Goal: Communication & Community: Share content

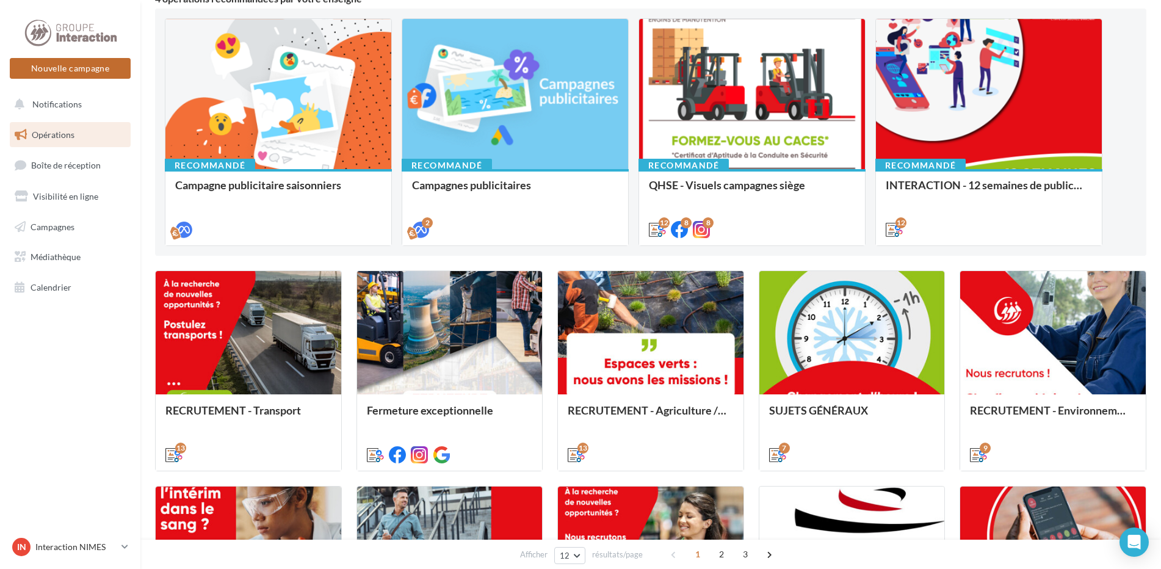
scroll to position [61, 0]
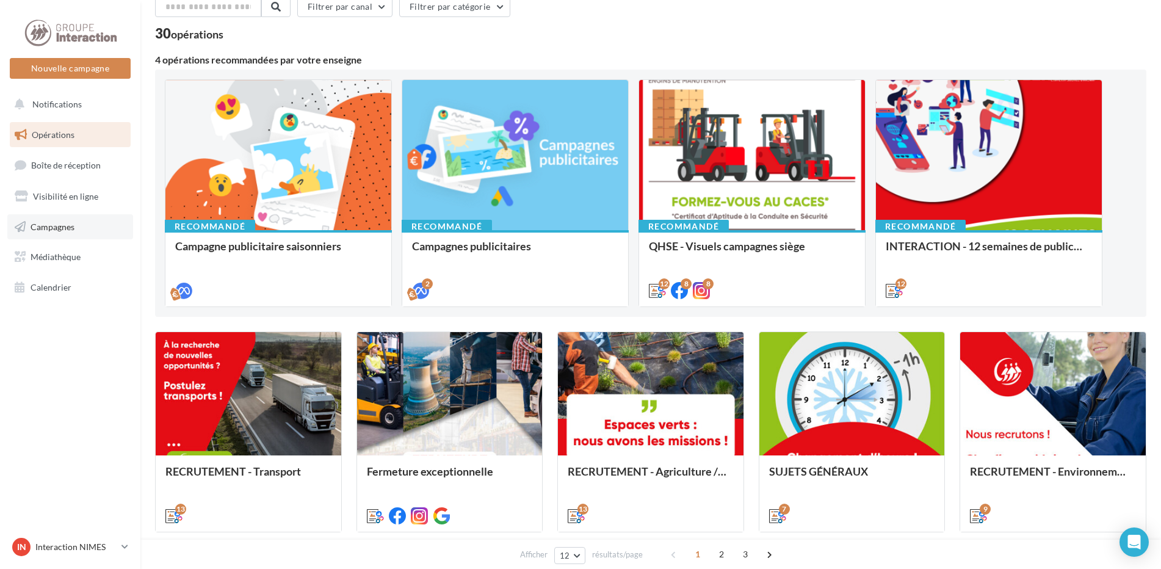
click at [59, 226] on span "Campagnes" at bounding box center [53, 226] width 44 height 10
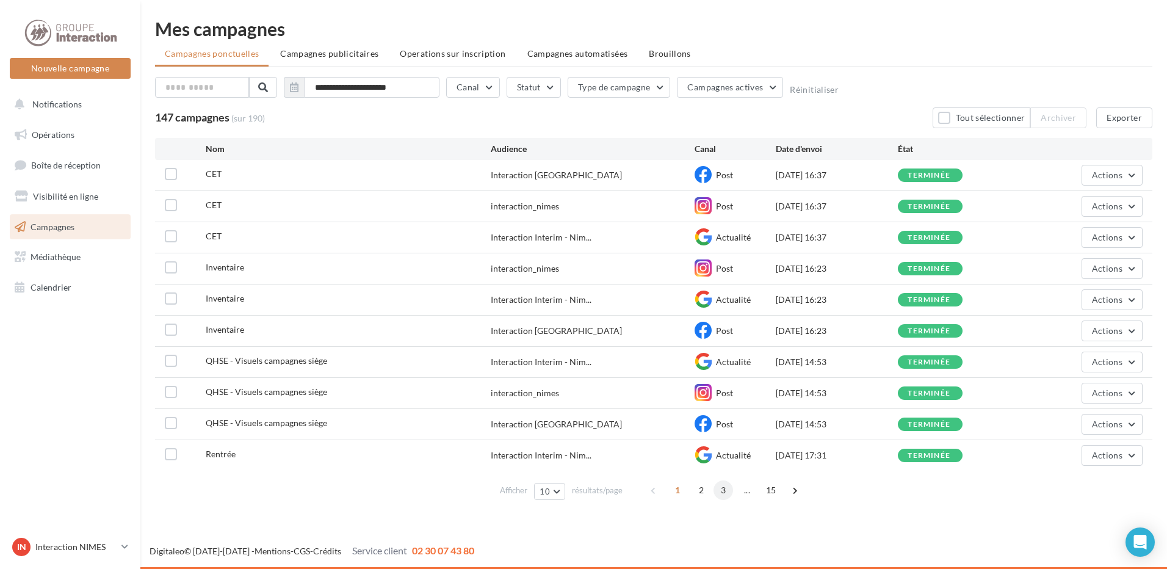
click at [718, 493] on span "3" at bounding box center [724, 490] width 20 height 20
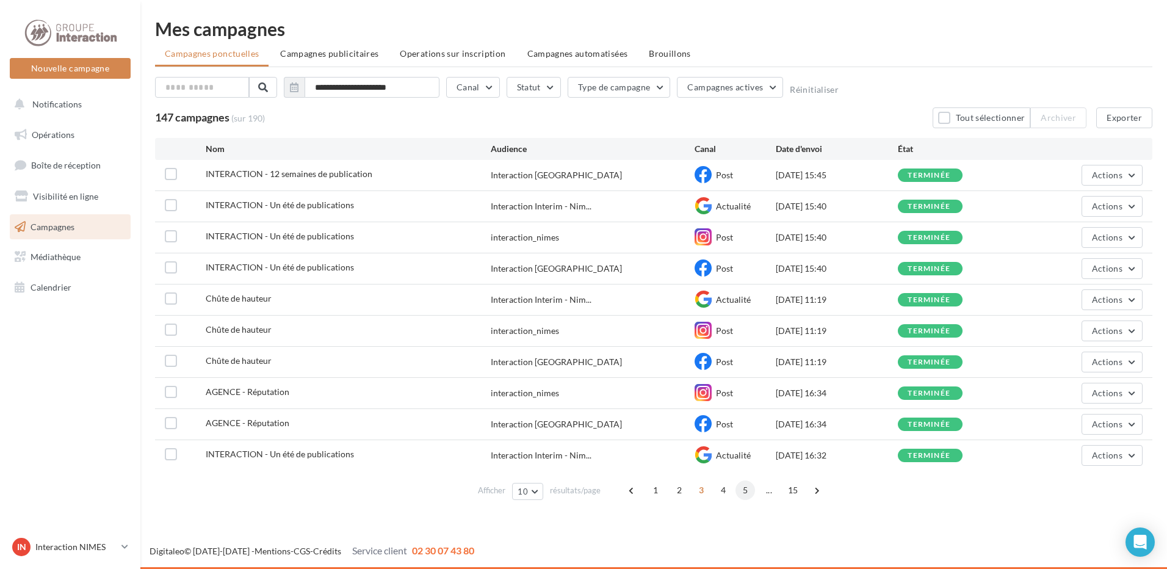
click at [743, 490] on span "5" at bounding box center [746, 490] width 20 height 20
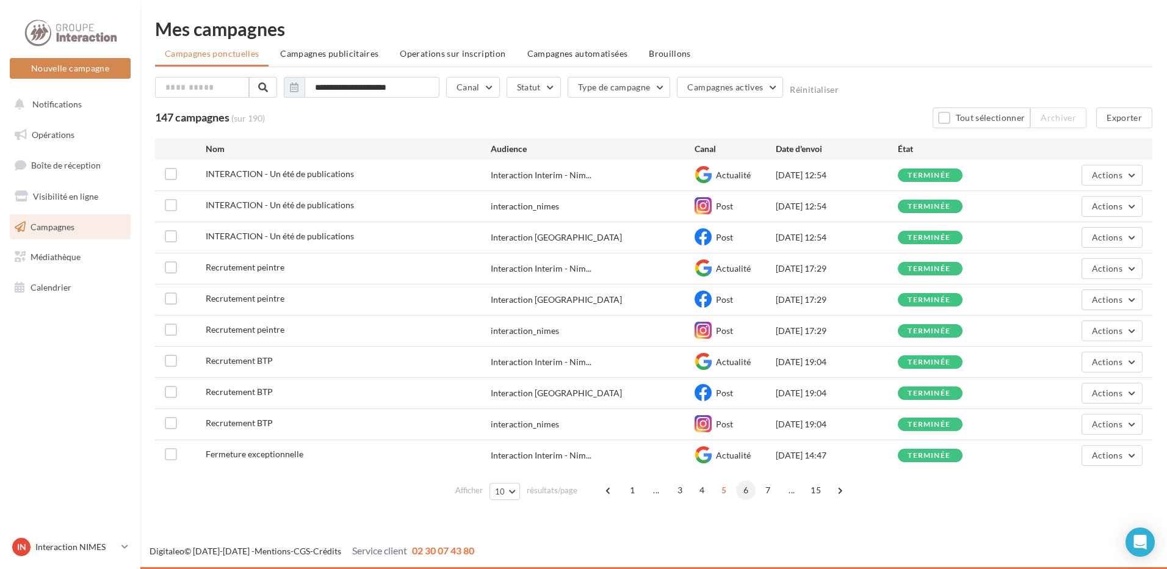
click at [748, 487] on span "6" at bounding box center [746, 490] width 20 height 20
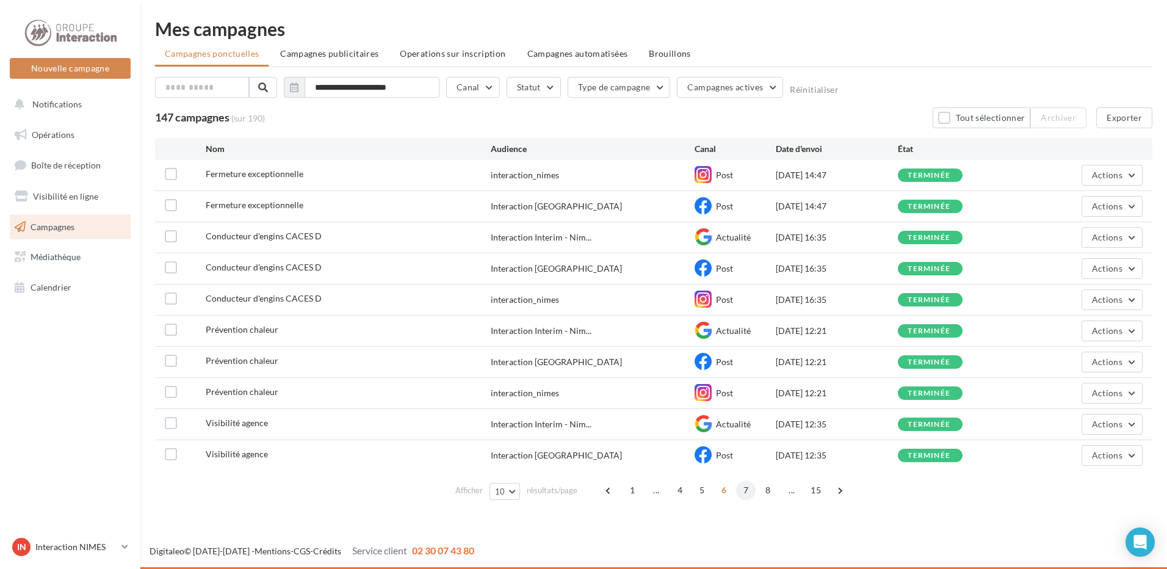
click at [744, 491] on span "7" at bounding box center [746, 490] width 20 height 20
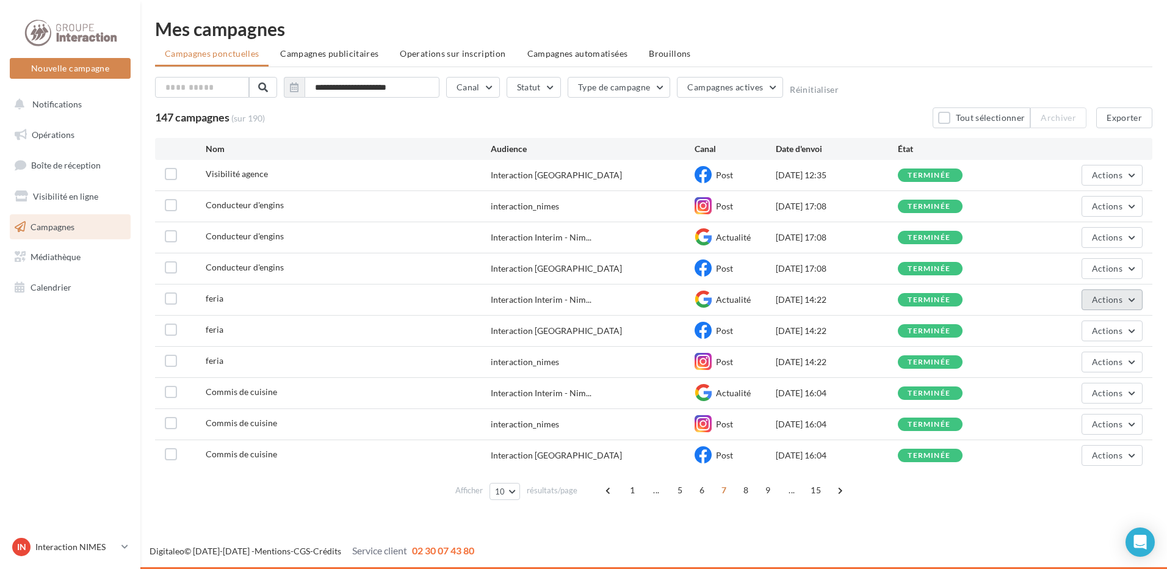
click at [1107, 300] on span "Actions" at bounding box center [1107, 299] width 31 height 10
click at [1062, 396] on button "Dupliquer" at bounding box center [1082, 392] width 122 height 32
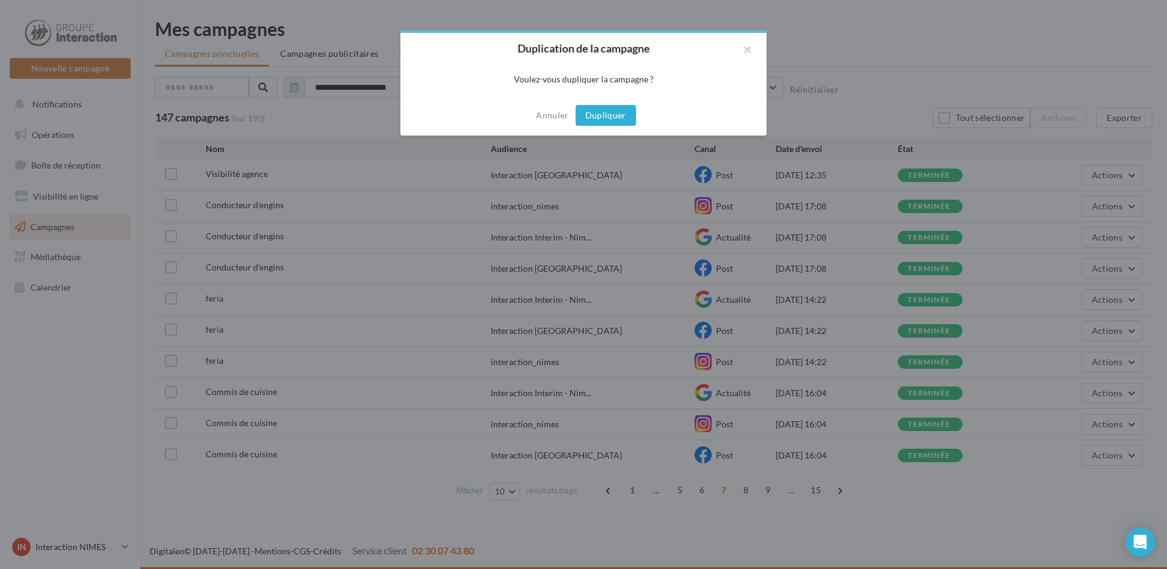
click at [609, 116] on button "Dupliquer" at bounding box center [606, 115] width 60 height 21
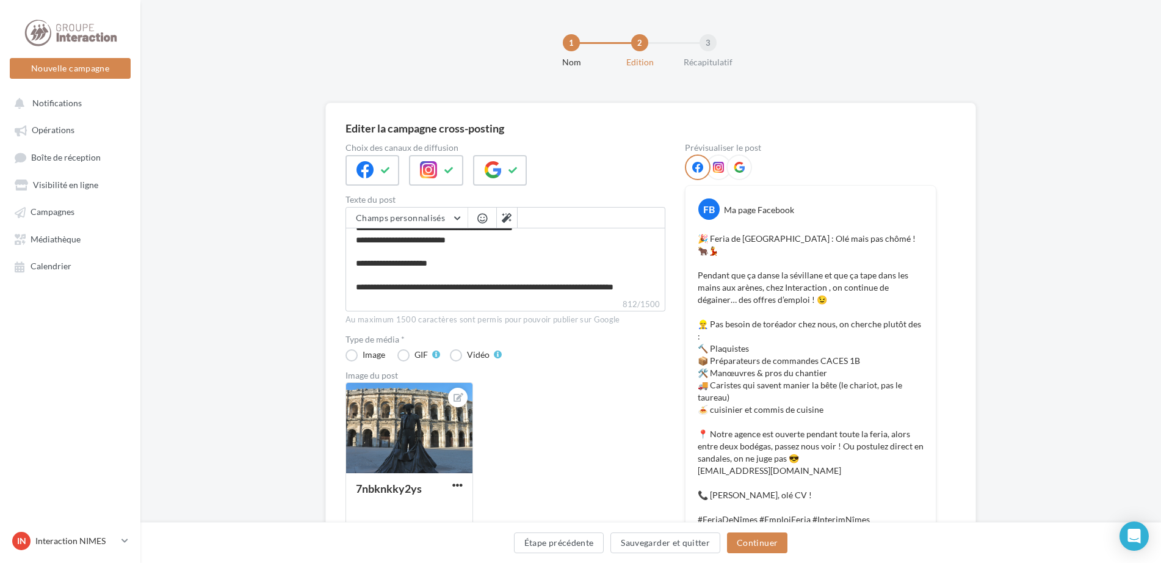
scroll to position [122, 0]
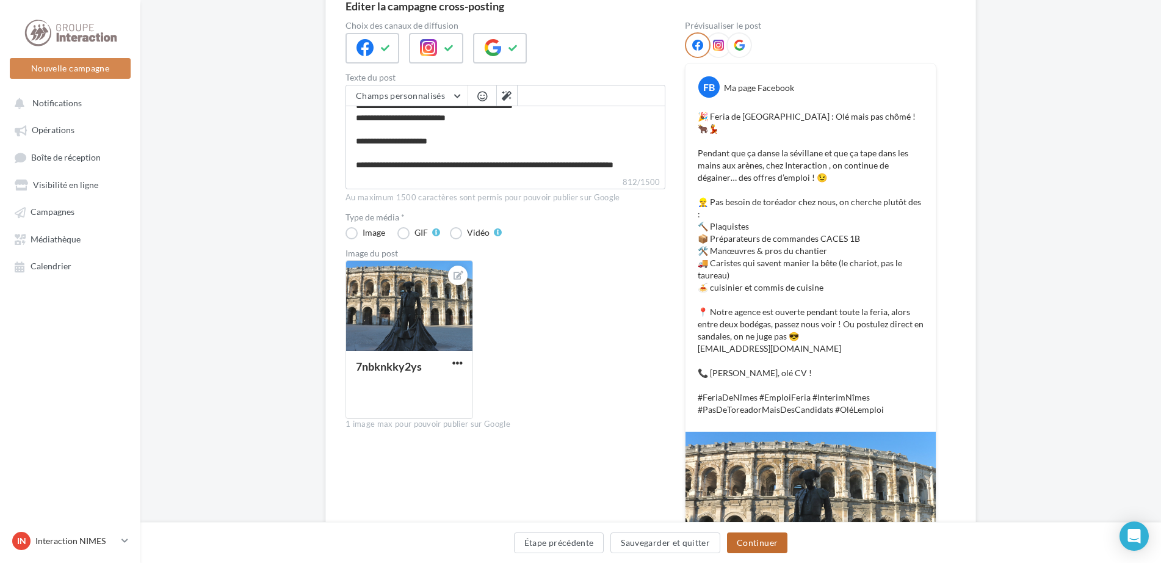
click at [776, 544] on button "Continuer" at bounding box center [757, 542] width 60 height 21
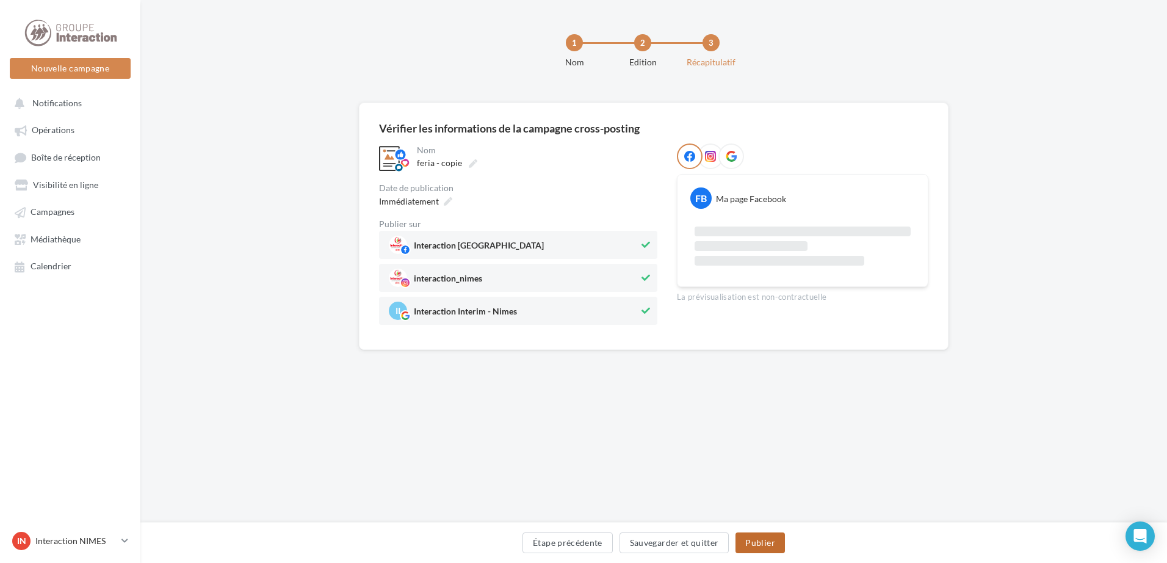
click at [776, 544] on button "Publier" at bounding box center [760, 542] width 49 height 21
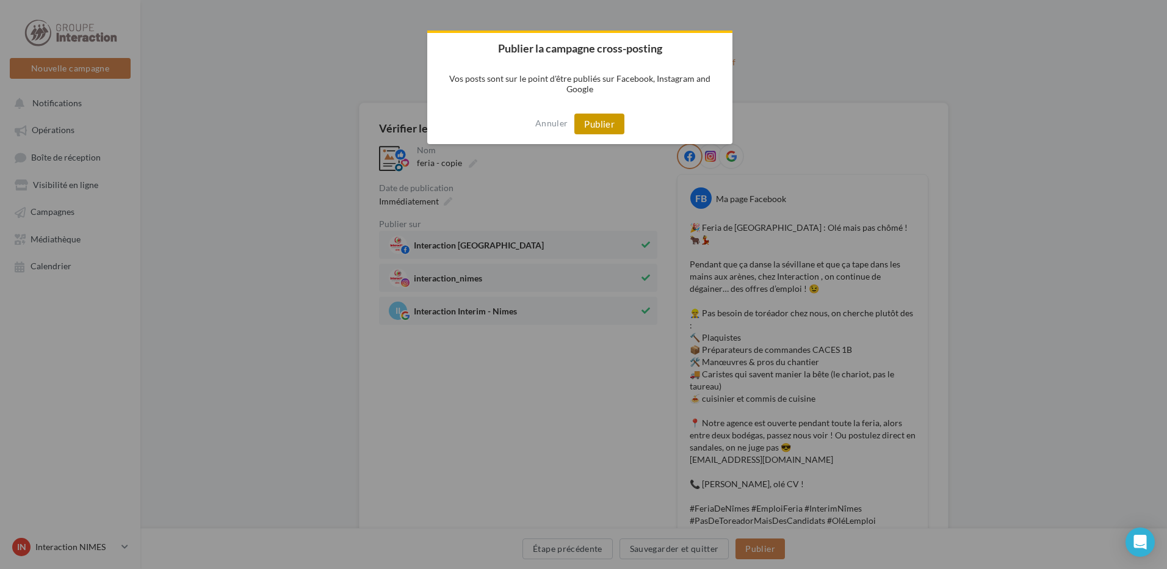
click at [607, 122] on button "Publier" at bounding box center [599, 124] width 50 height 21
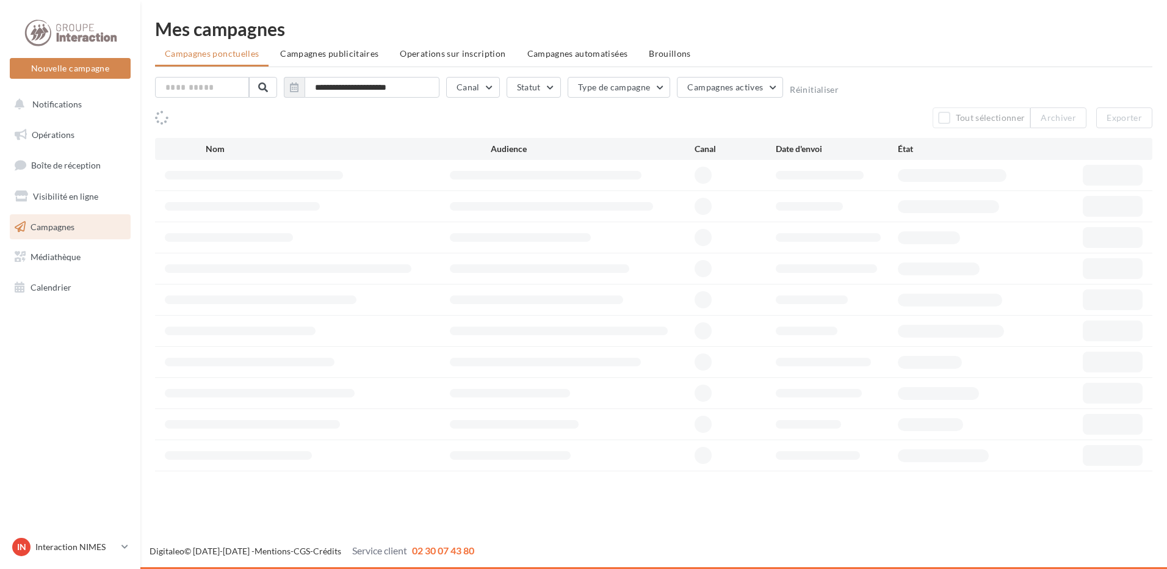
click at [52, 68] on button "Nouvelle campagne" at bounding box center [70, 68] width 121 height 21
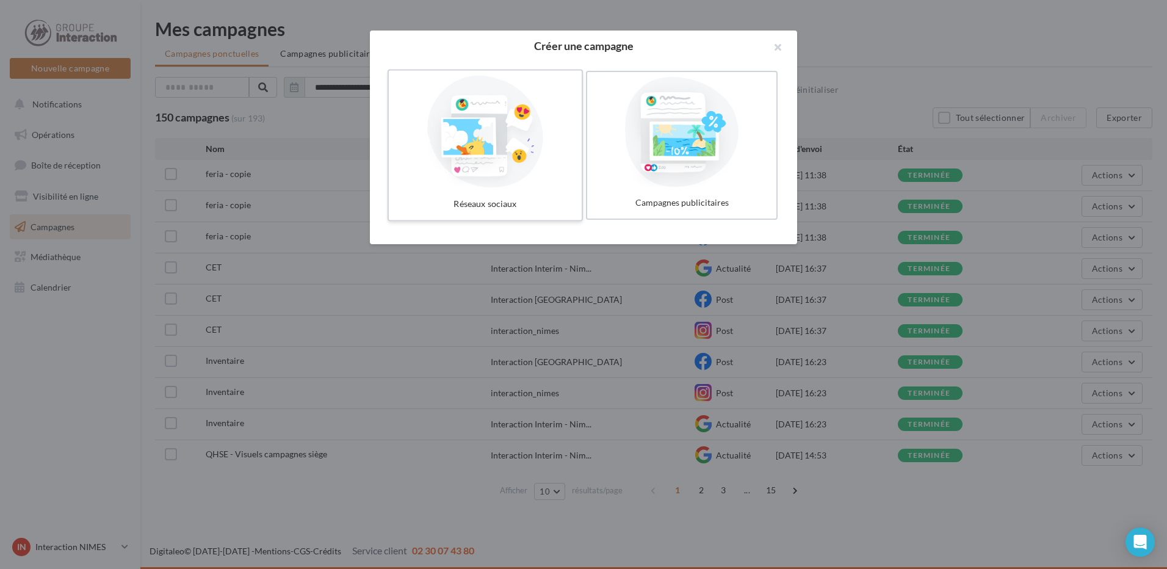
click at [535, 154] on div at bounding box center [485, 132] width 183 height 112
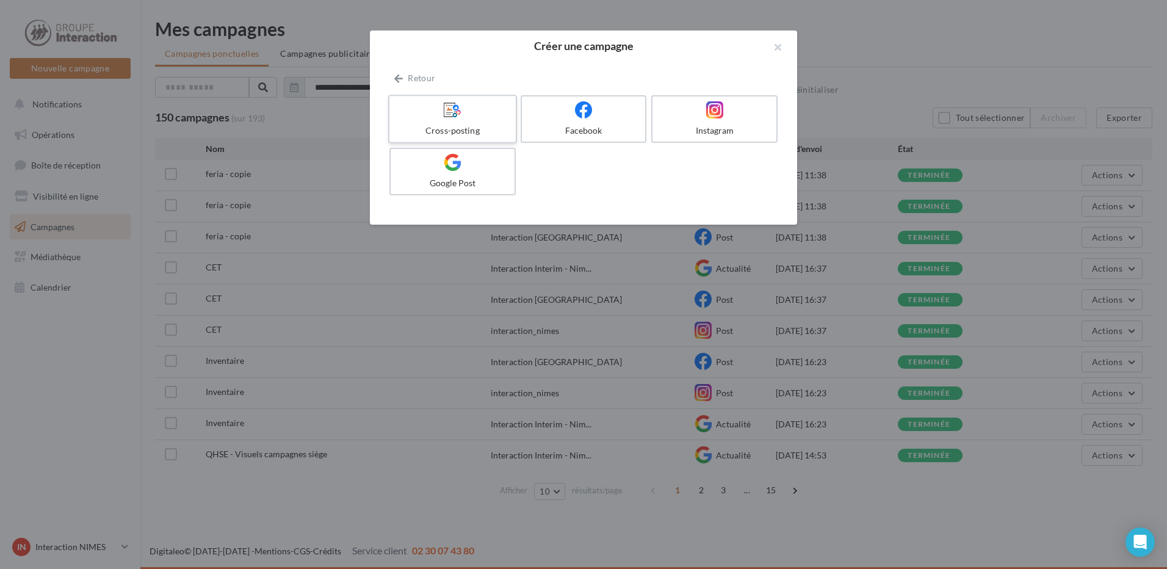
click at [463, 127] on div "Cross-posting" at bounding box center [452, 131] width 116 height 12
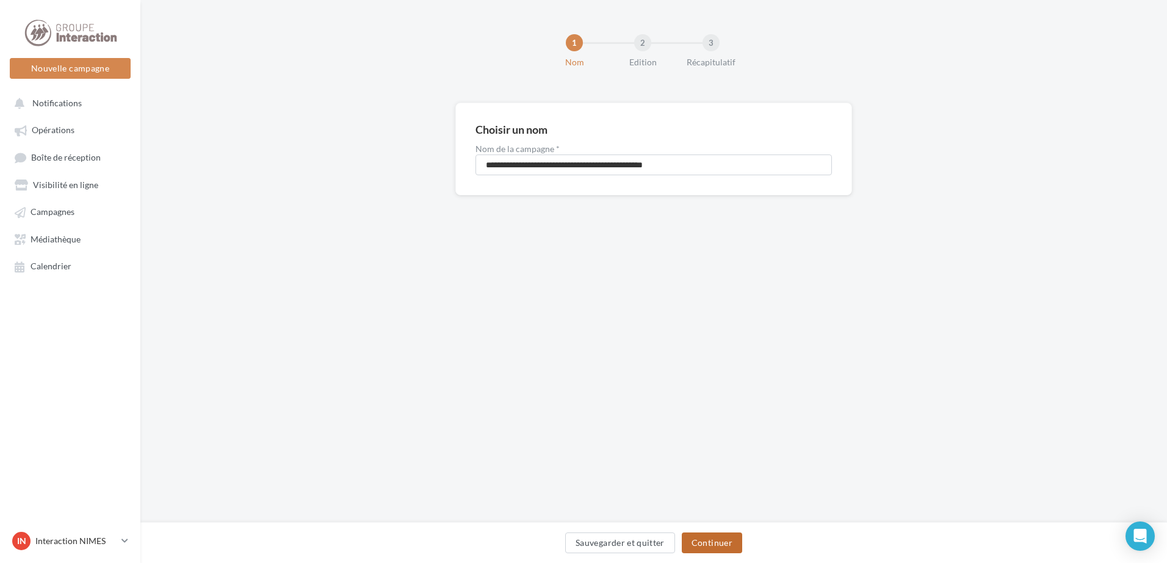
click at [718, 542] on button "Continuer" at bounding box center [712, 542] width 60 height 21
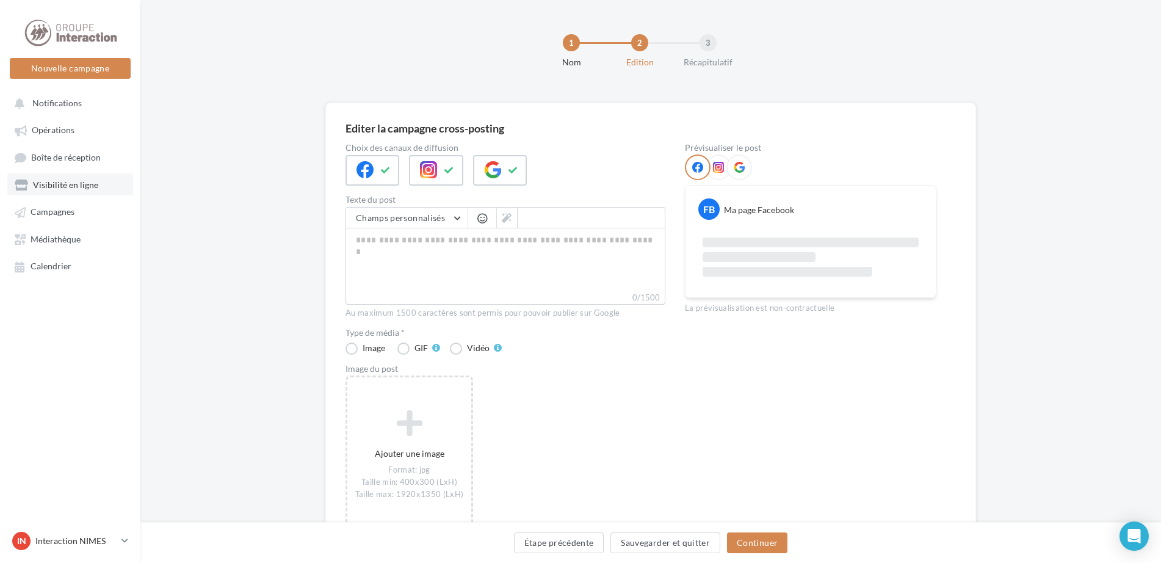
click at [80, 185] on span "Visibilité en ligne" at bounding box center [65, 184] width 65 height 10
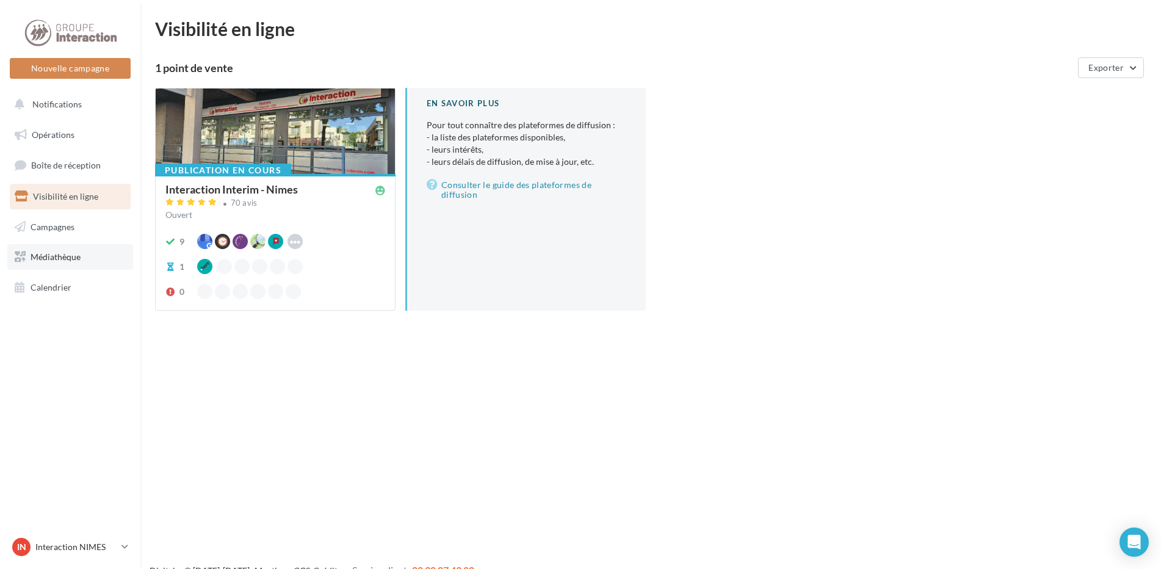
click at [56, 261] on span "Médiathèque" at bounding box center [56, 256] width 50 height 10
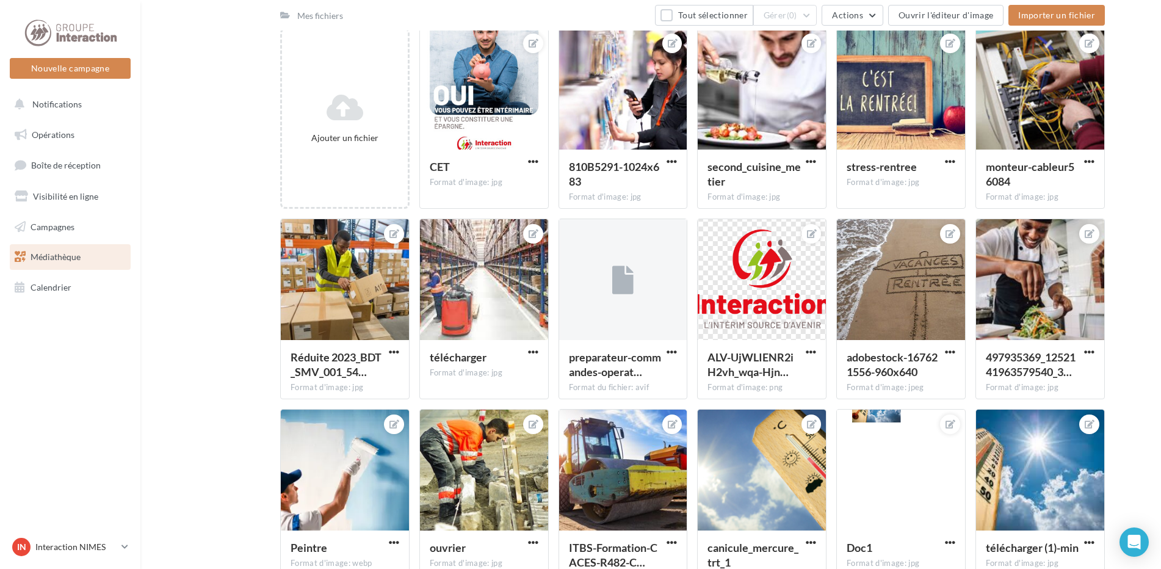
scroll to position [183, 0]
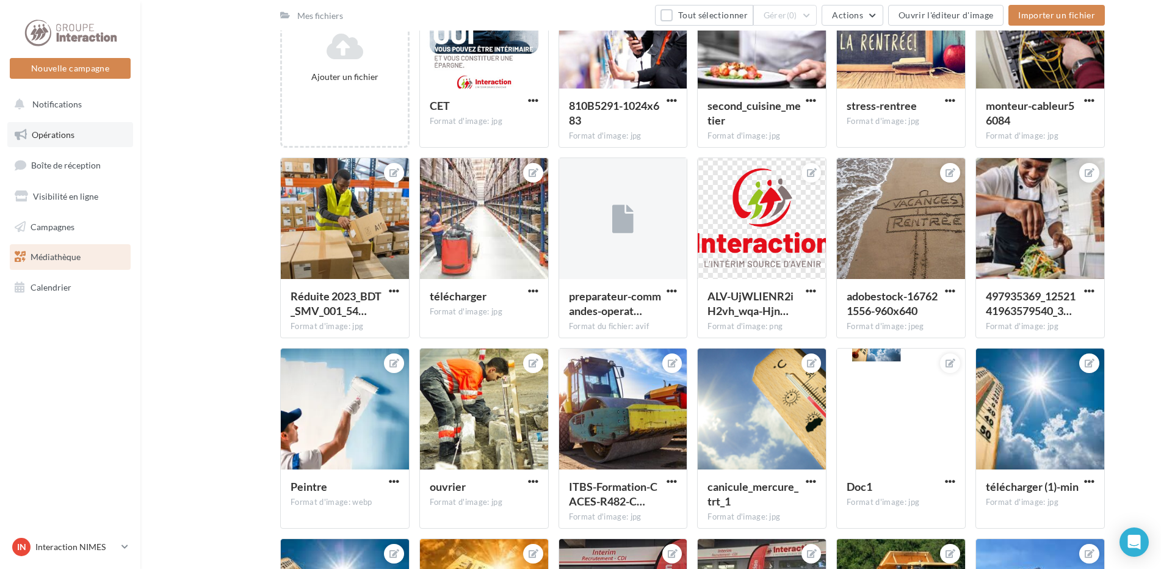
click at [63, 133] on span "Opérations" at bounding box center [53, 134] width 43 height 10
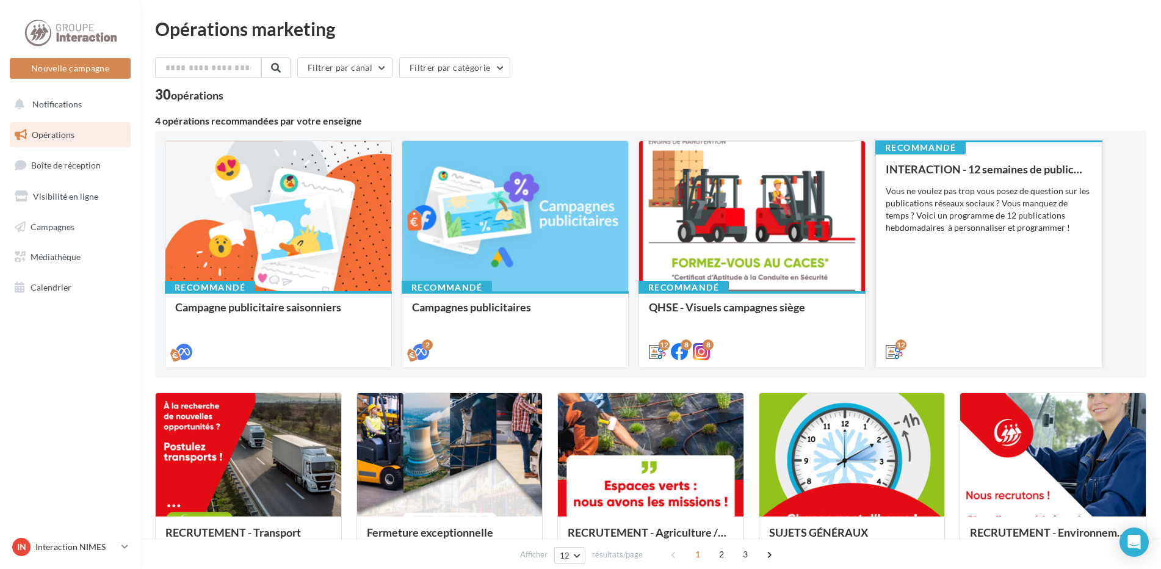
click at [942, 264] on div "INTERACTION - 12 semaines de publication Vous ne voulez pas trop vous posez de …" at bounding box center [989, 259] width 206 height 193
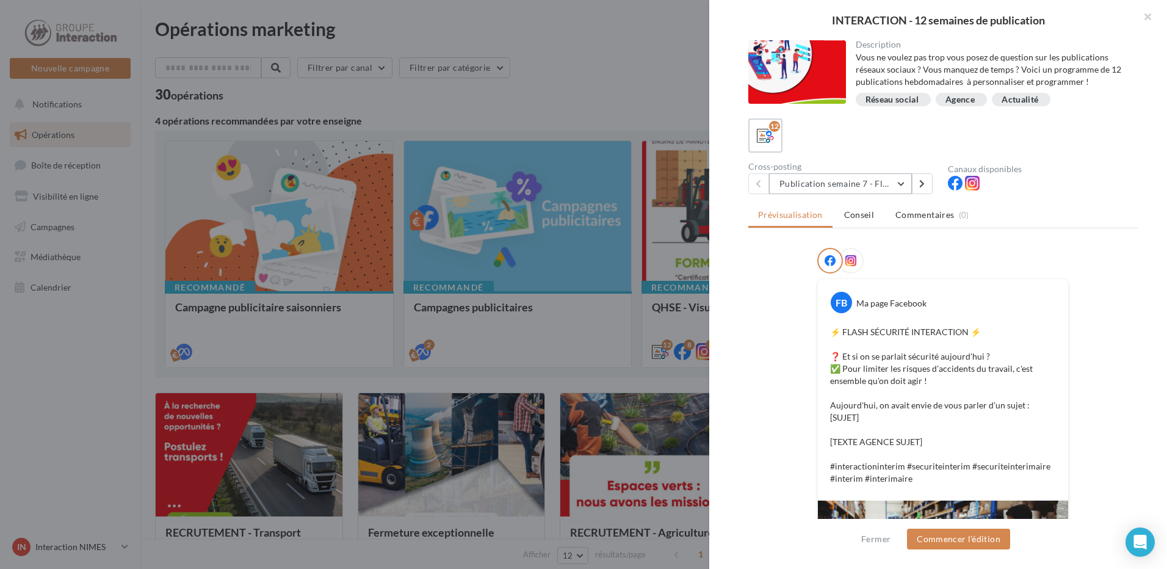
click at [905, 186] on button "Publication semaine 7 - Flash sécurité" at bounding box center [840, 183] width 143 height 21
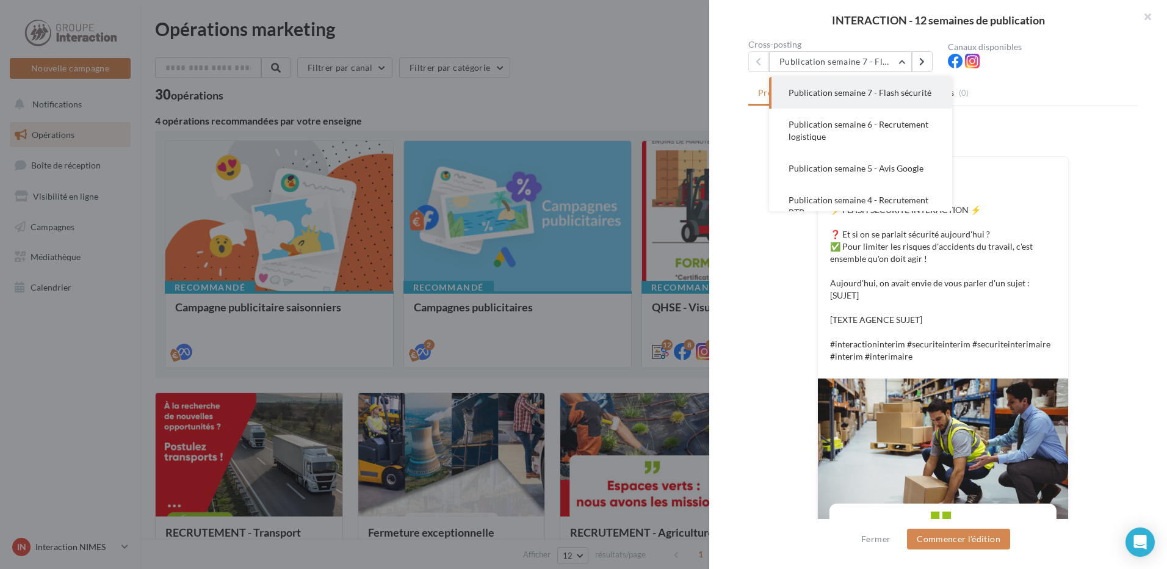
click at [840, 99] on button "Publication semaine 7 - Flash sécurité" at bounding box center [860, 93] width 183 height 32
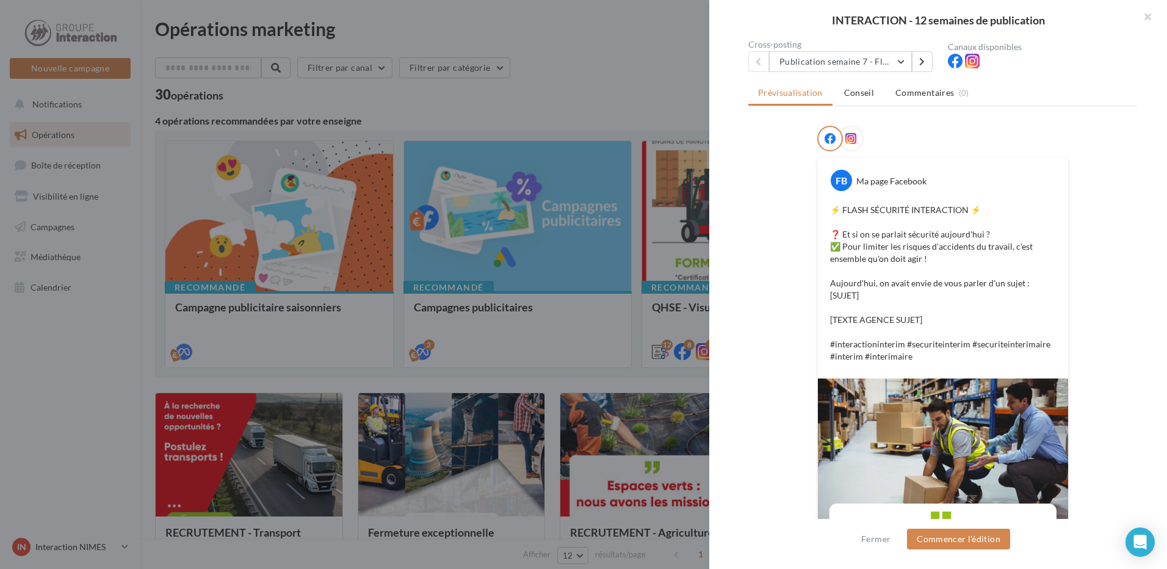
scroll to position [237, 0]
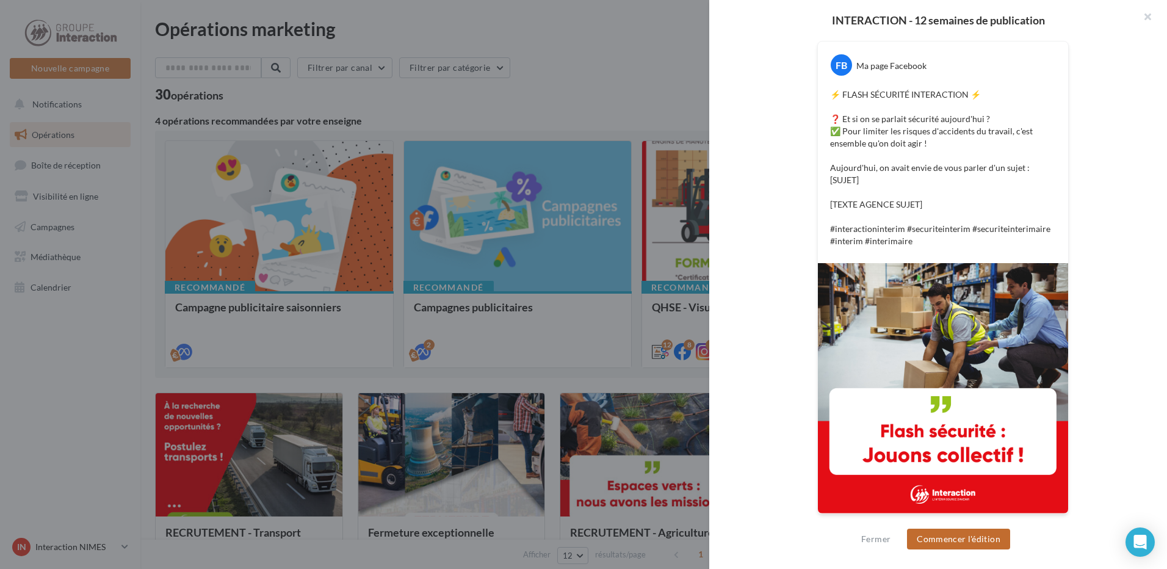
click at [986, 539] on button "Commencer l'édition" at bounding box center [958, 539] width 103 height 21
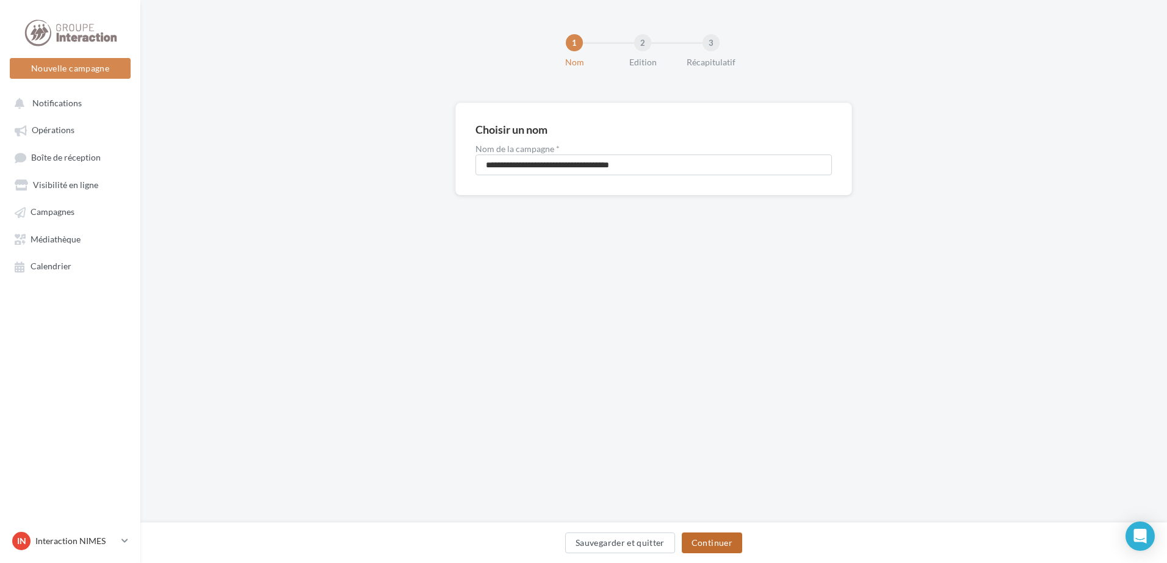
click at [729, 535] on button "Continuer" at bounding box center [712, 542] width 60 height 21
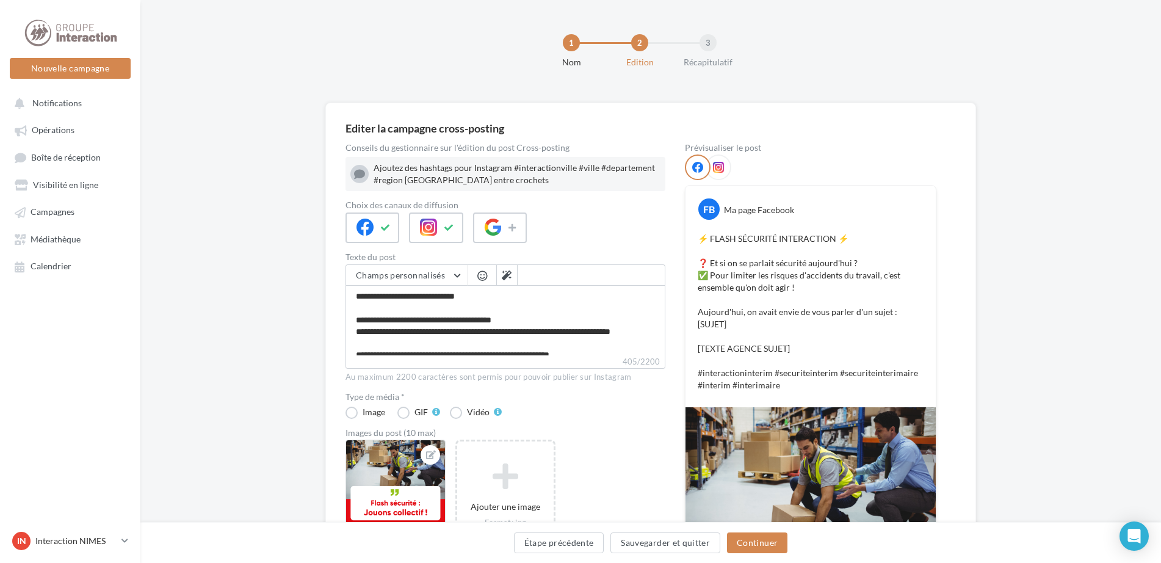
scroll to position [61, 0]
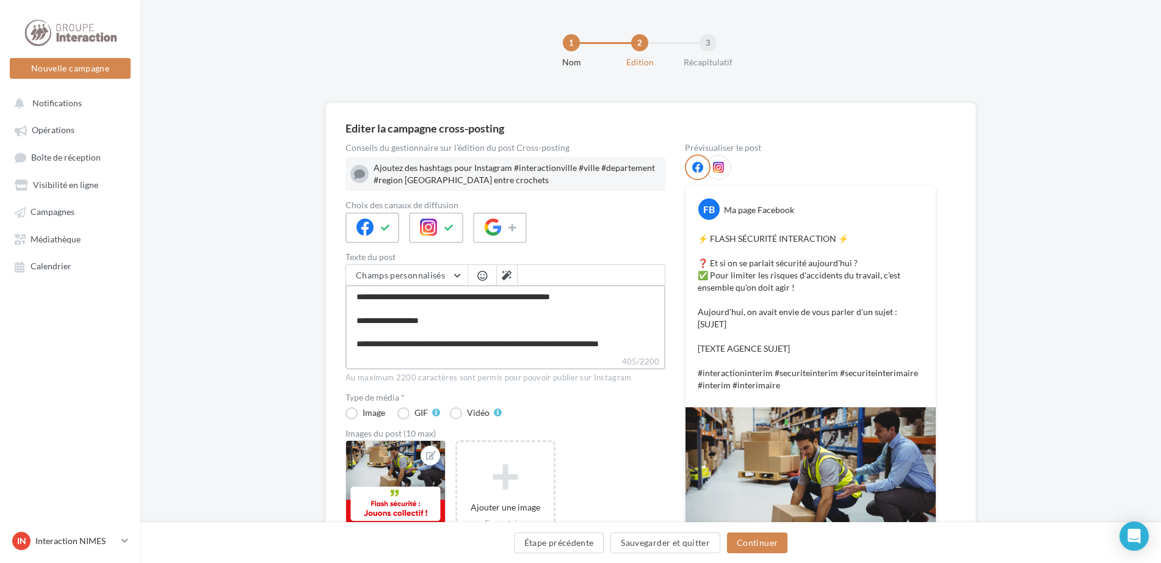
click at [594, 307] on textarea "**********" at bounding box center [505, 320] width 320 height 70
drag, startPoint x: 590, startPoint y: 308, endPoint x: 551, endPoint y: 307, distance: 38.5
click at [551, 307] on textarea "**********" at bounding box center [505, 320] width 320 height 70
type textarea "**********"
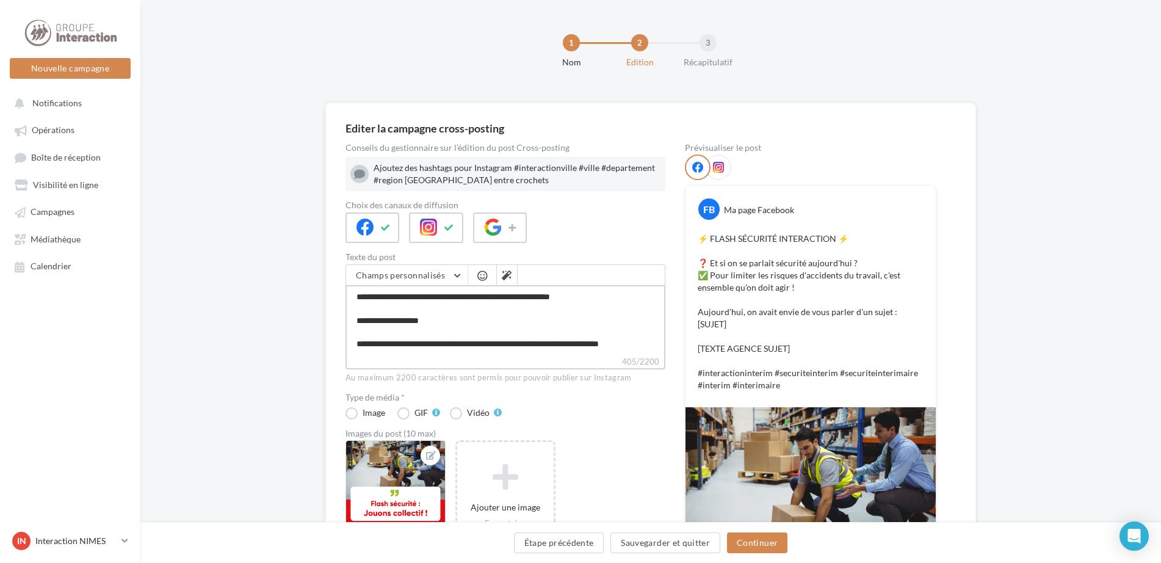
type textarea "**********"
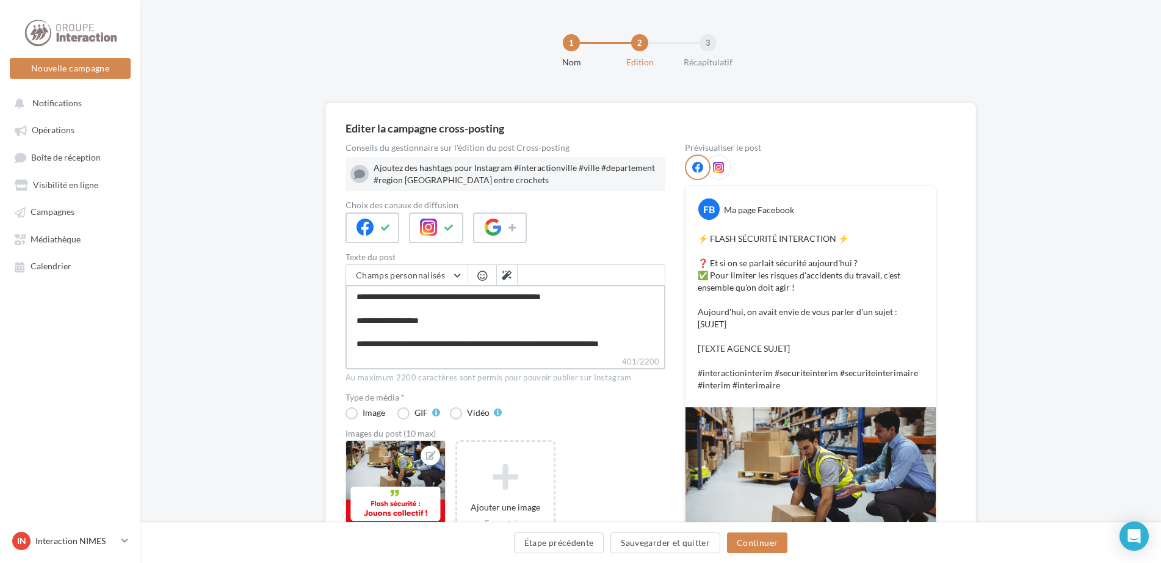
type textarea "**********"
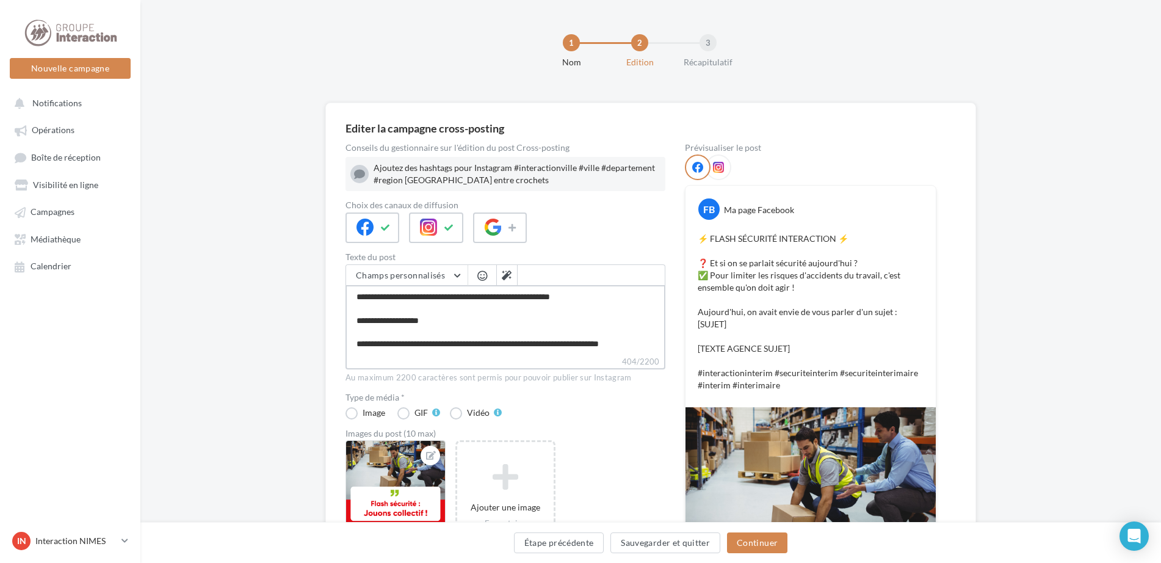
type textarea "**********"
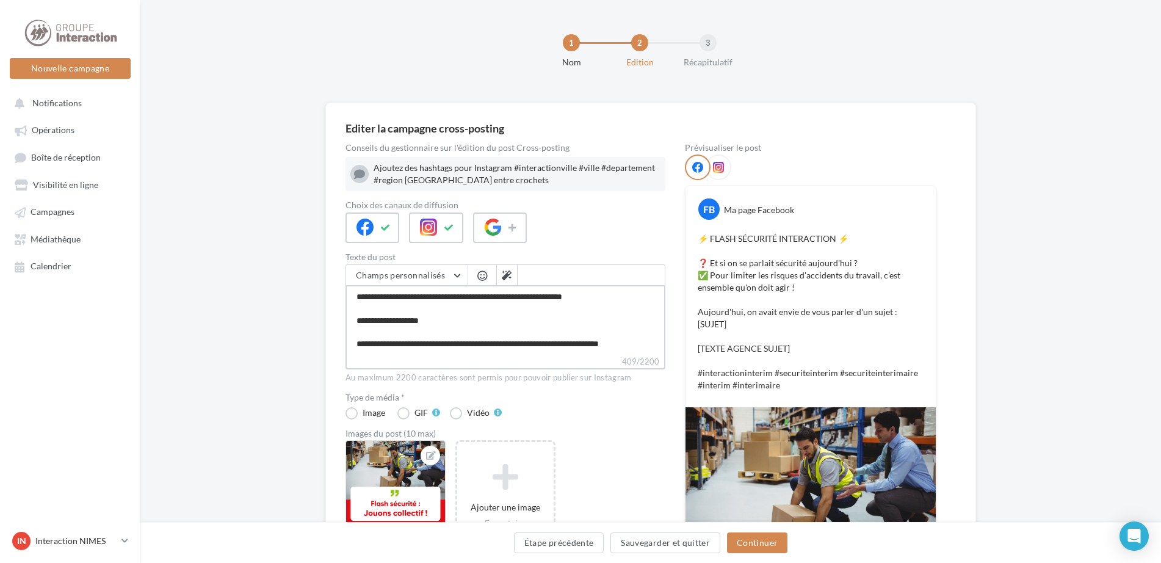
type textarea "**********"
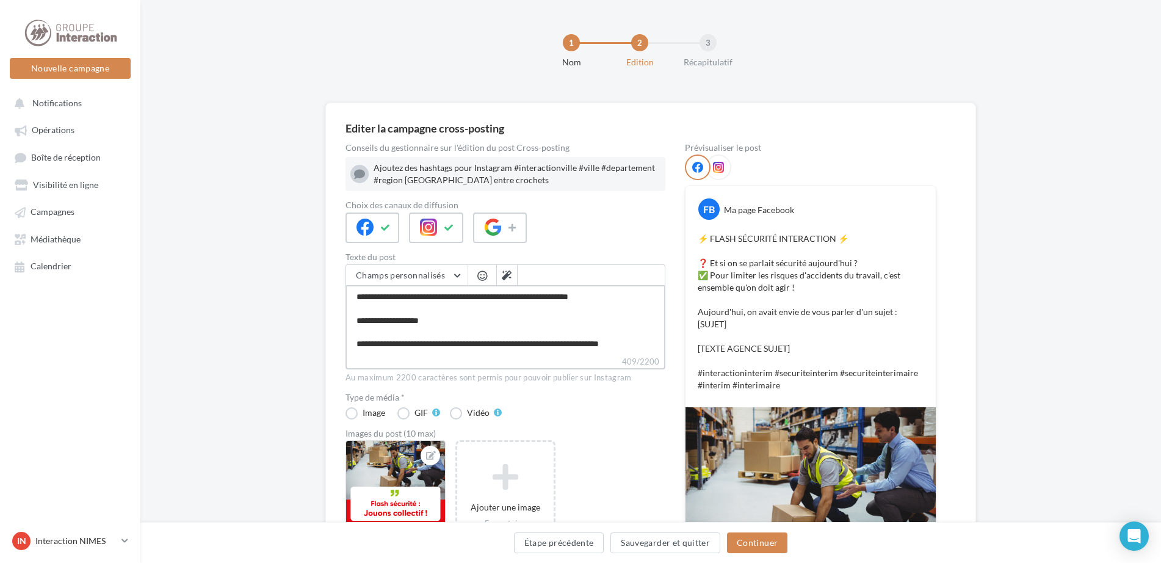
type textarea "**********"
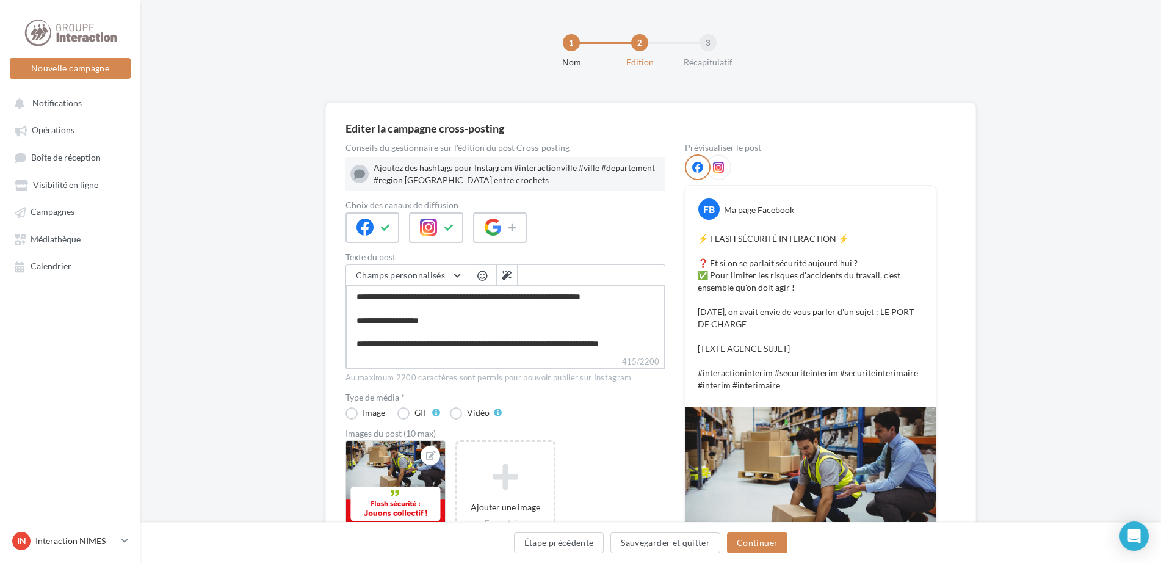
drag, startPoint x: 457, startPoint y: 337, endPoint x: 352, endPoint y: 326, distance: 105.0
click at [352, 326] on textarea "**********" at bounding box center [505, 320] width 320 height 70
type textarea "**********"
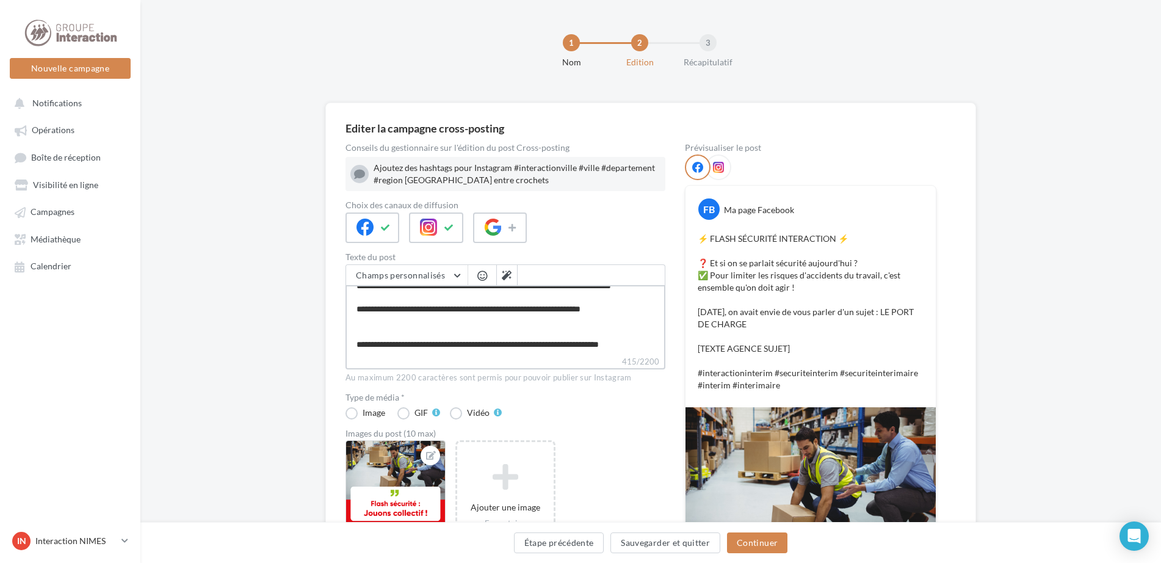
scroll to position [59, 0]
paste textarea "**********"
type textarea "**********"
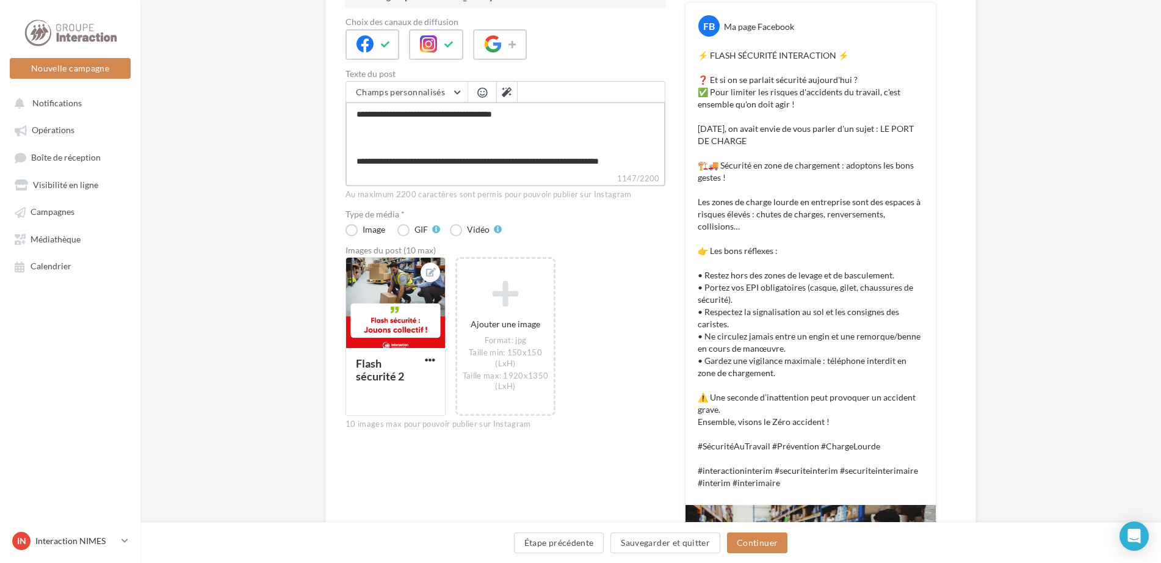
scroll to position [305, 0]
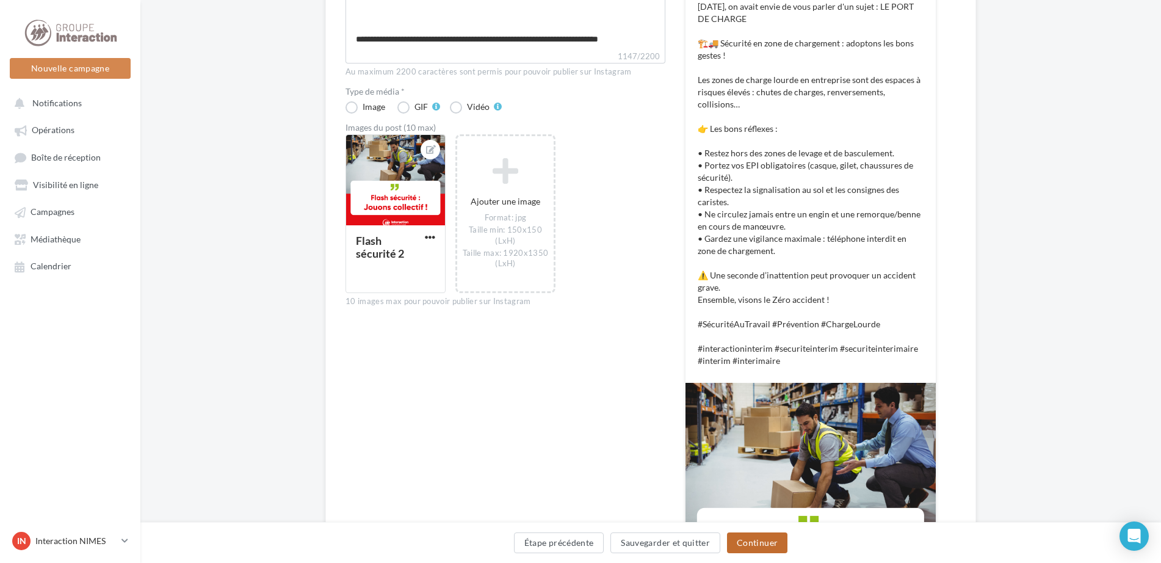
click at [765, 540] on button "Continuer" at bounding box center [757, 542] width 60 height 21
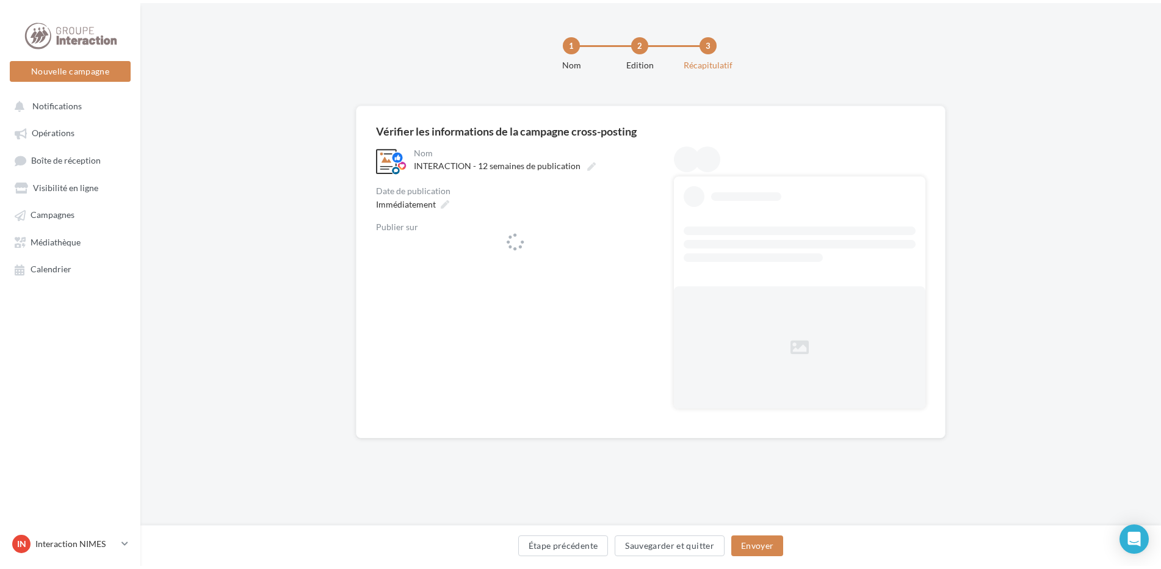
scroll to position [0, 0]
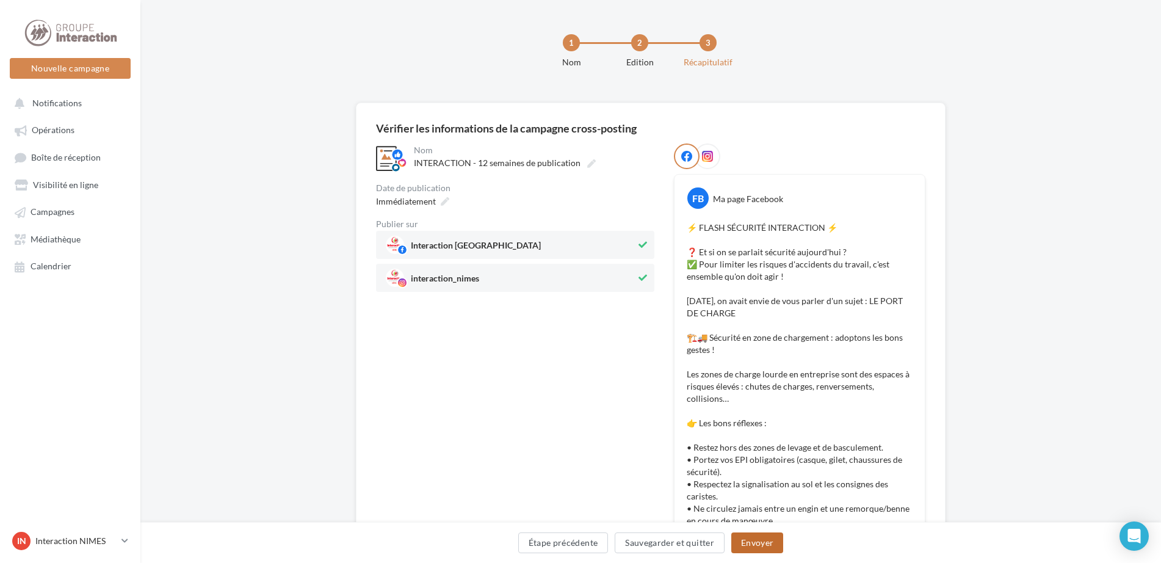
click at [765, 540] on button "Envoyer" at bounding box center [757, 542] width 52 height 21
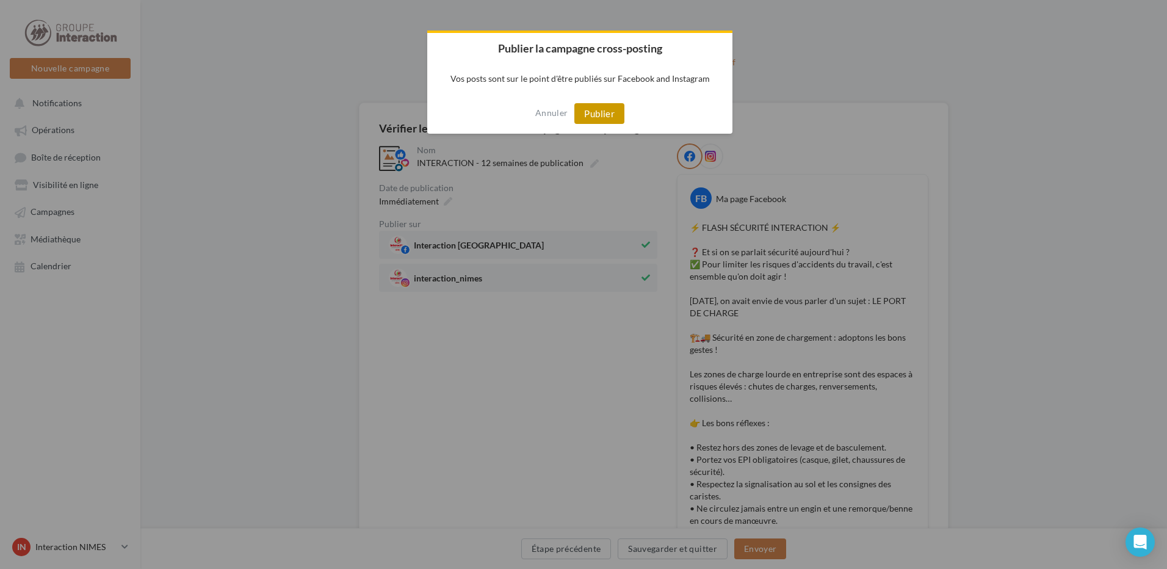
click at [602, 114] on button "Publier" at bounding box center [599, 113] width 50 height 21
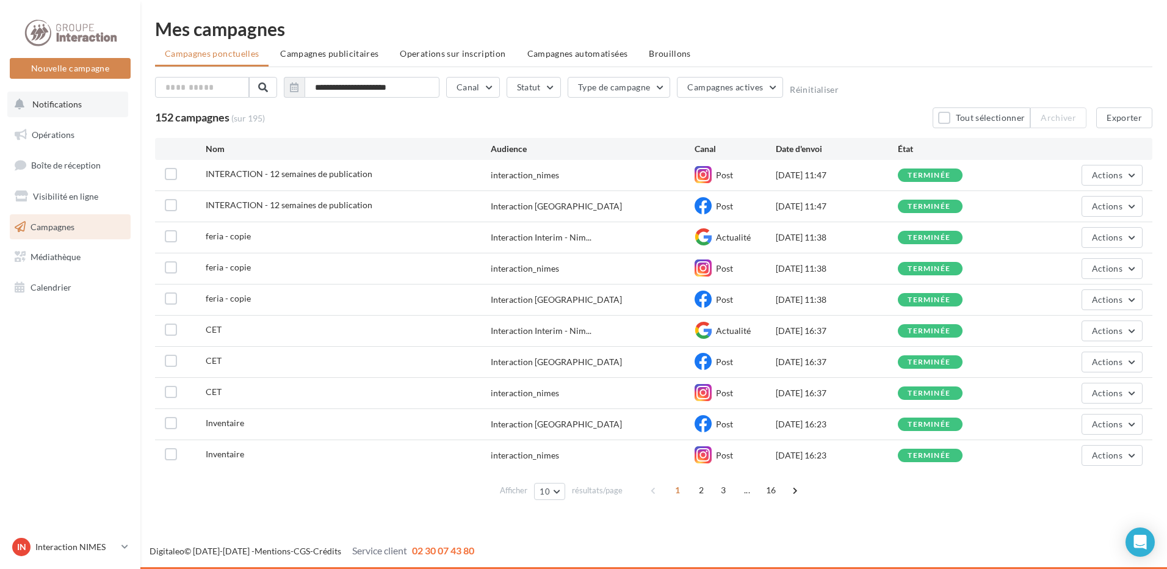
click at [55, 104] on span "Notifications" at bounding box center [56, 104] width 49 height 10
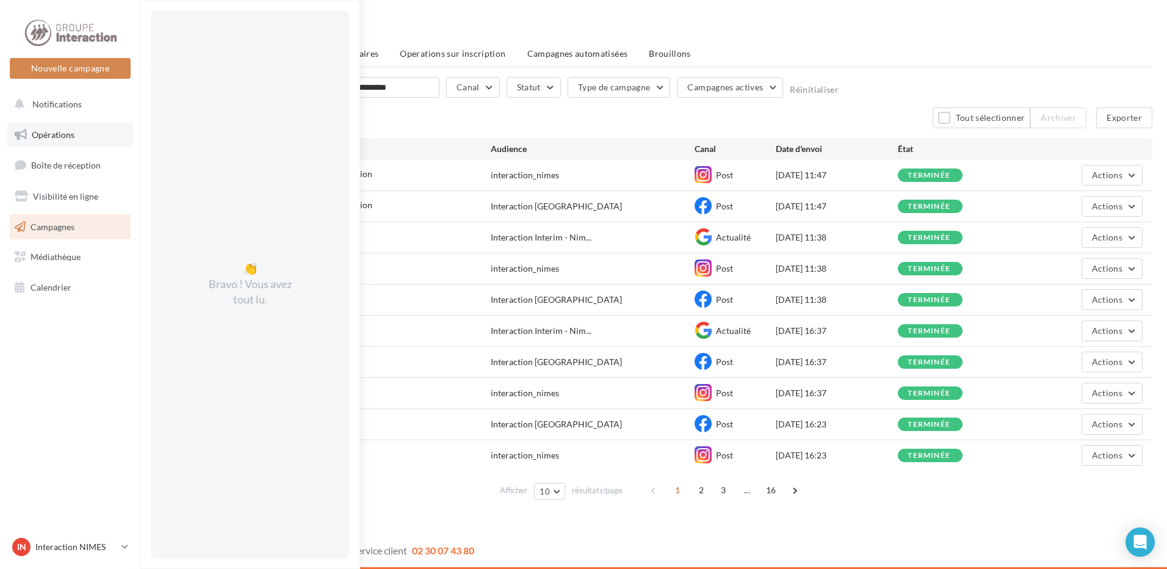
click at [42, 137] on span "Opérations" at bounding box center [53, 134] width 43 height 10
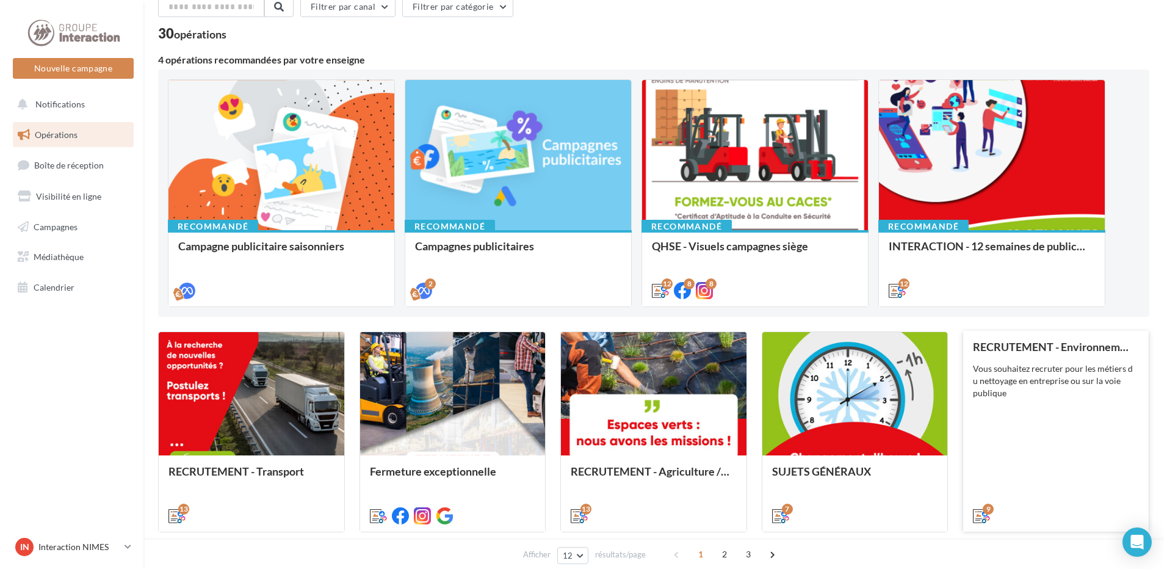
scroll to position [122, 0]
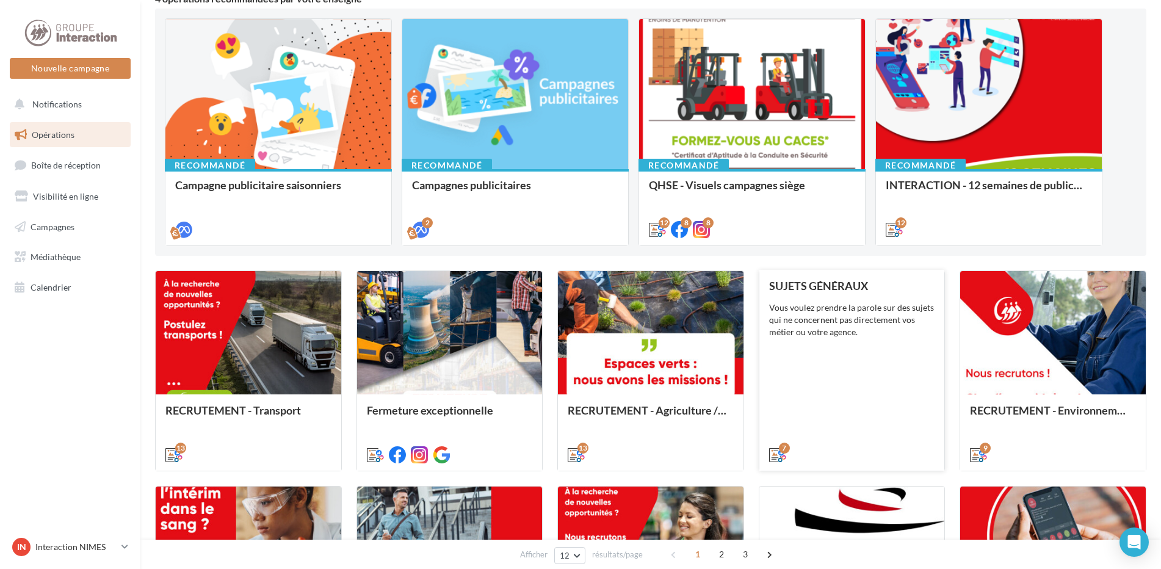
click at [823, 369] on div "SUJETS GÉNÉRAUX Vous voulez prendre la parole sur des sujets qui ne concernent …" at bounding box center [852, 370] width 166 height 180
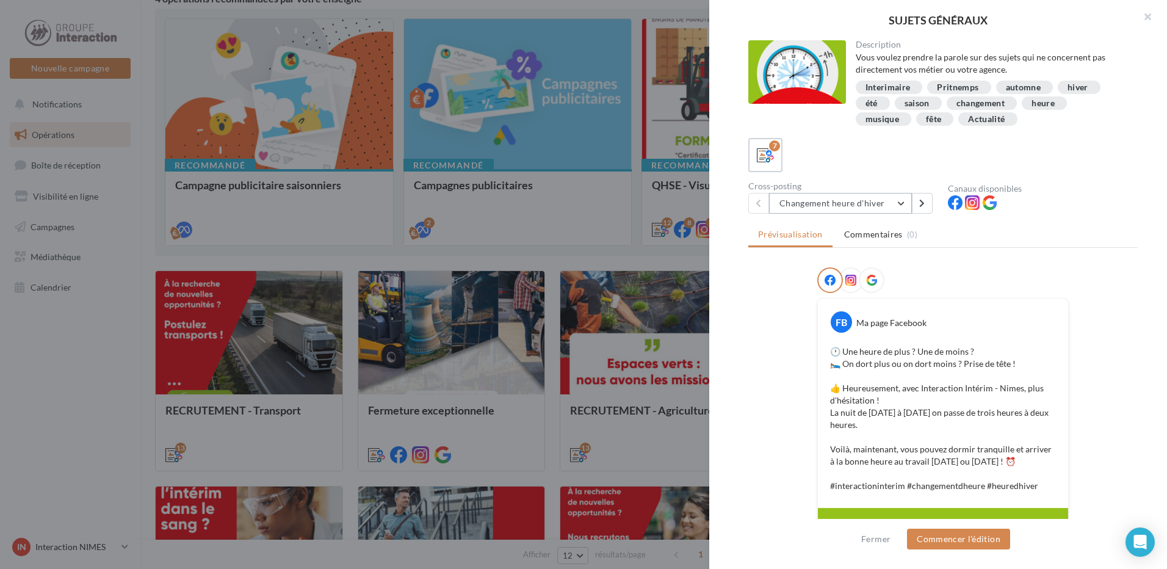
click at [821, 207] on button "Changement heure d'hiver" at bounding box center [840, 203] width 143 height 21
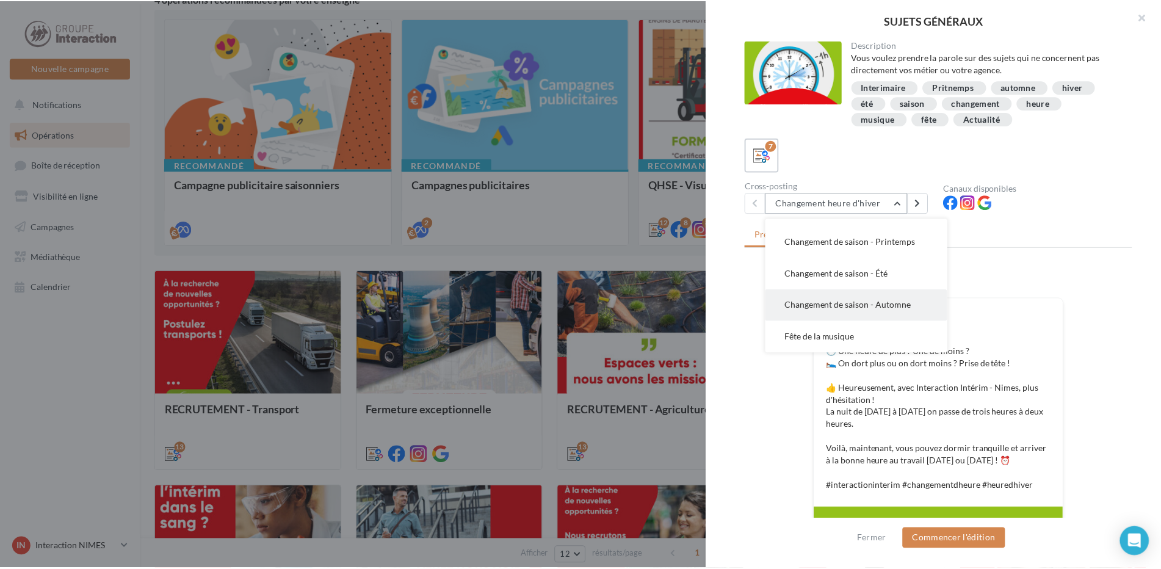
scroll to position [61, 0]
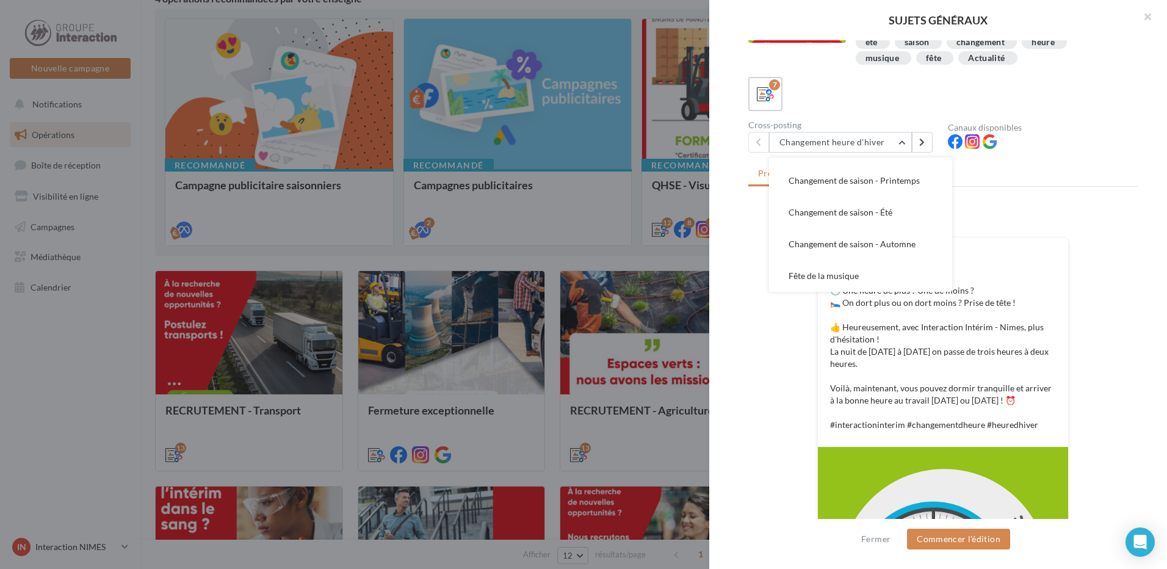
click at [676, 313] on div at bounding box center [583, 284] width 1167 height 569
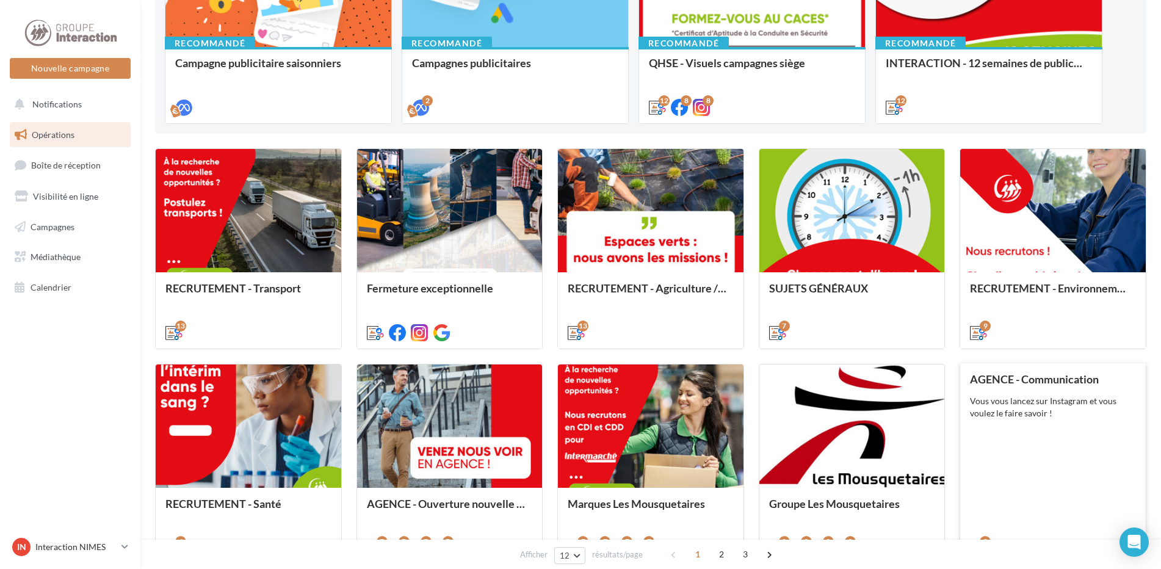
scroll to position [305, 0]
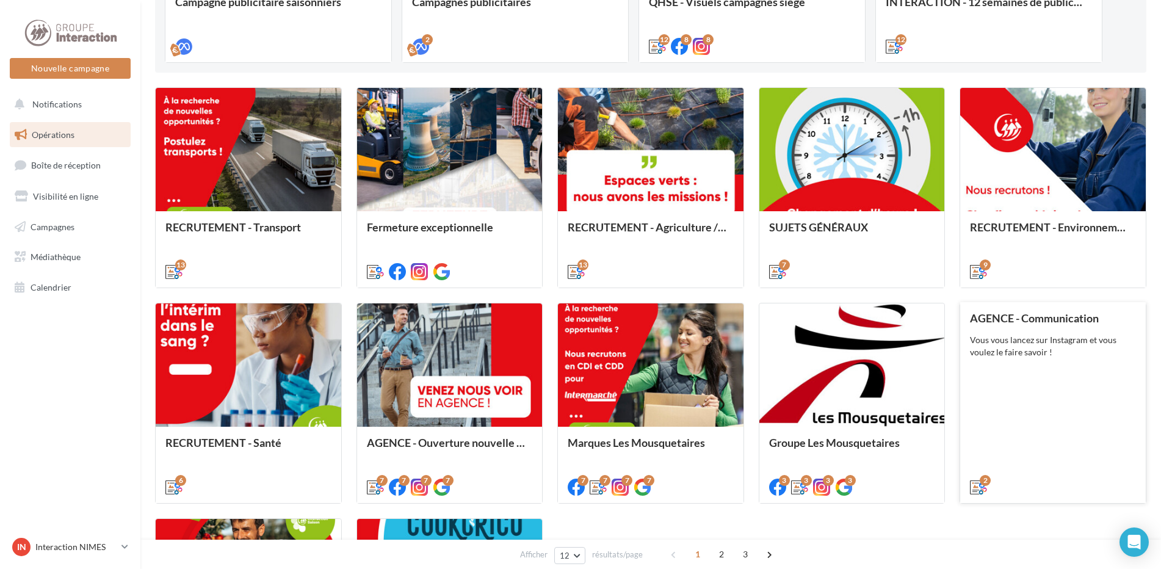
click at [1041, 356] on div "Vous vous lancez sur Instagram et vous voulez le faire savoir !" at bounding box center [1053, 346] width 166 height 24
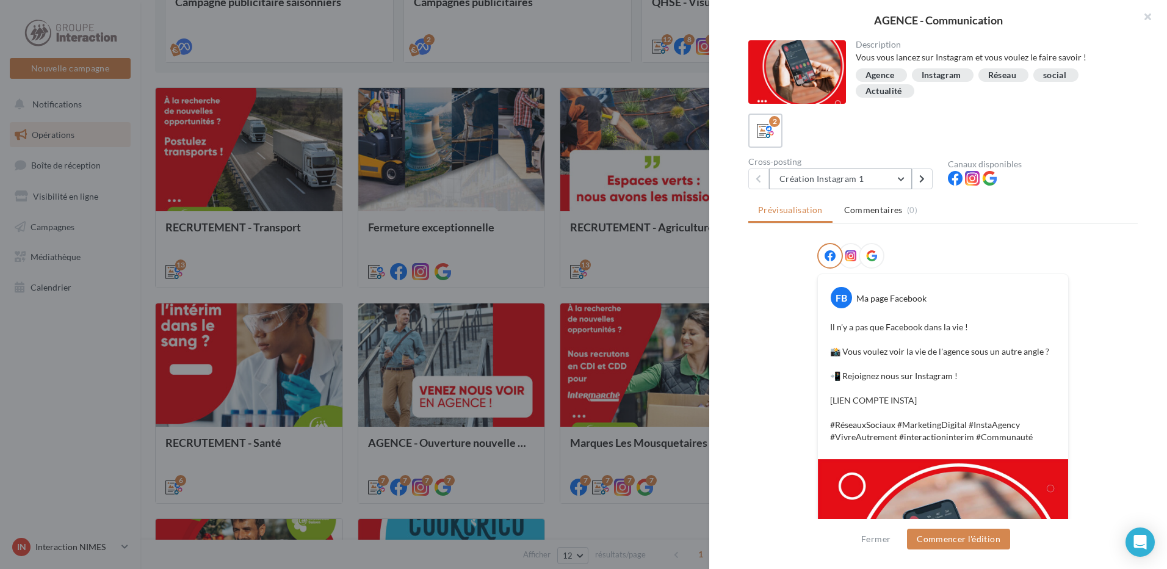
click at [898, 179] on button "Création Instagram 1" at bounding box center [840, 178] width 143 height 21
click at [874, 153] on div "2 Cross-posting Création Instagram 1 Création Instagram 1 Création Instagram 2 …" at bounding box center [942, 152] width 389 height 76
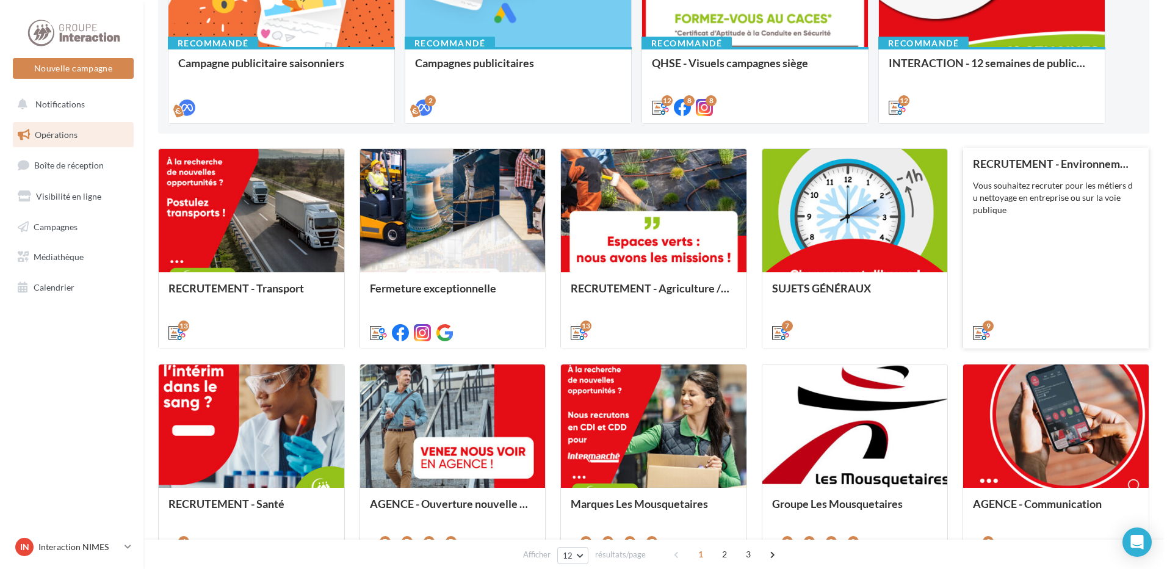
scroll to position [122, 0]
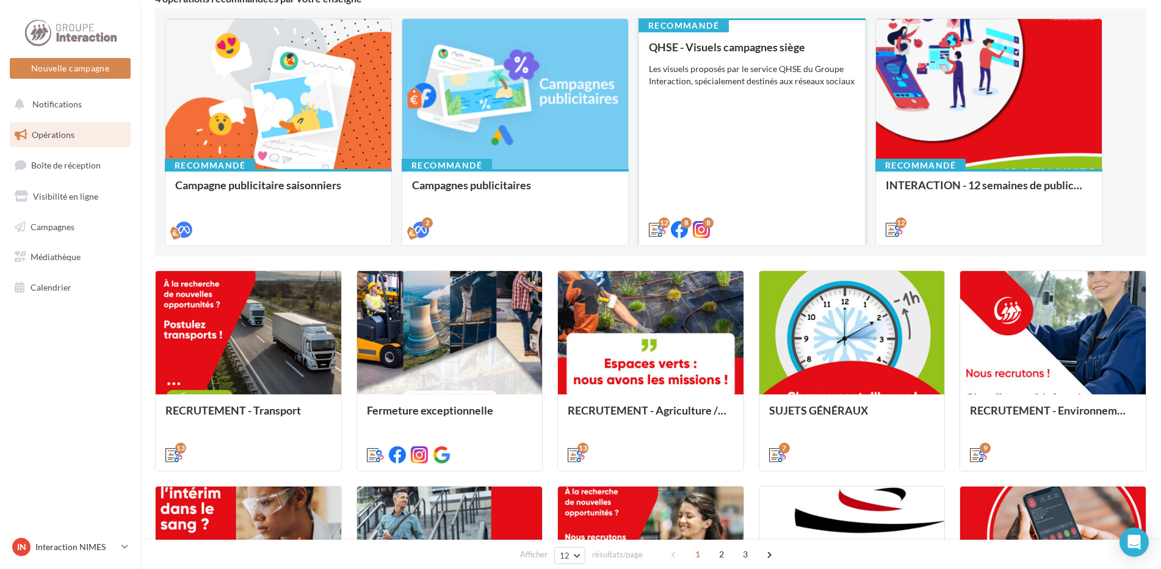
click at [743, 173] on div "QHSE - Visuels campagnes siège Les visuels proposés par le service QHSE du Grou…" at bounding box center [752, 137] width 206 height 193
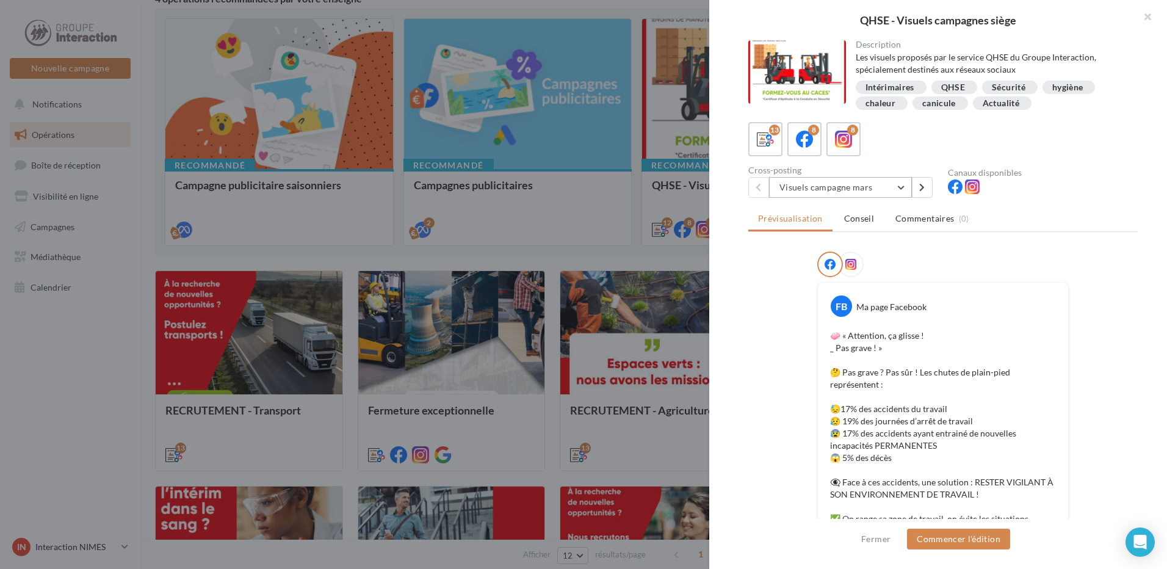
click at [903, 189] on button "Visuels campagne mars" at bounding box center [840, 187] width 143 height 21
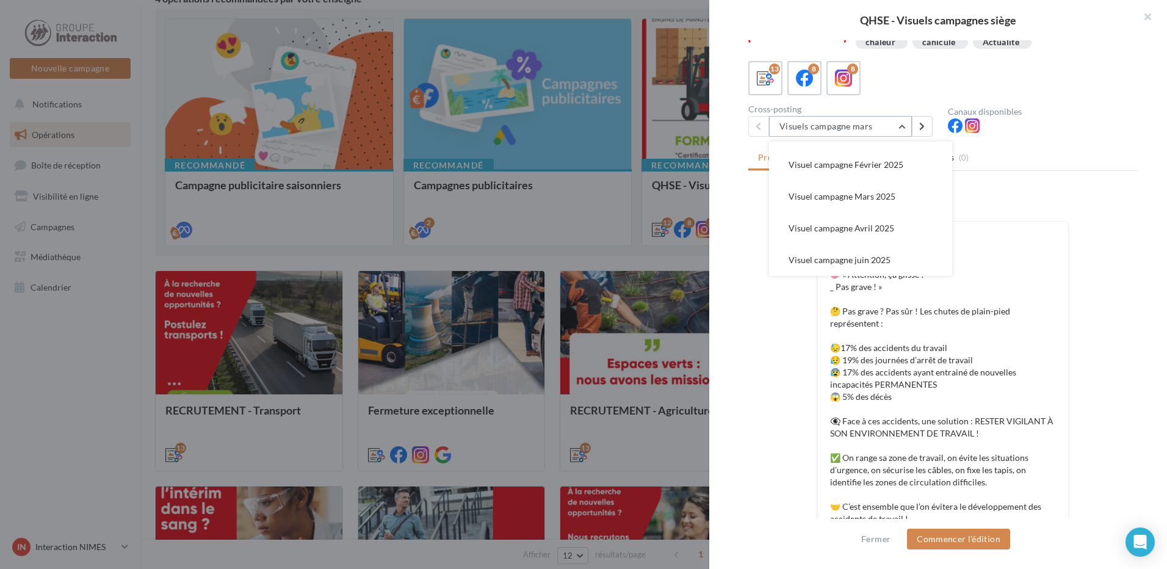
scroll to position [156, 0]
click at [831, 194] on span "Visuel campagne Octobre" at bounding box center [838, 191] width 98 height 10
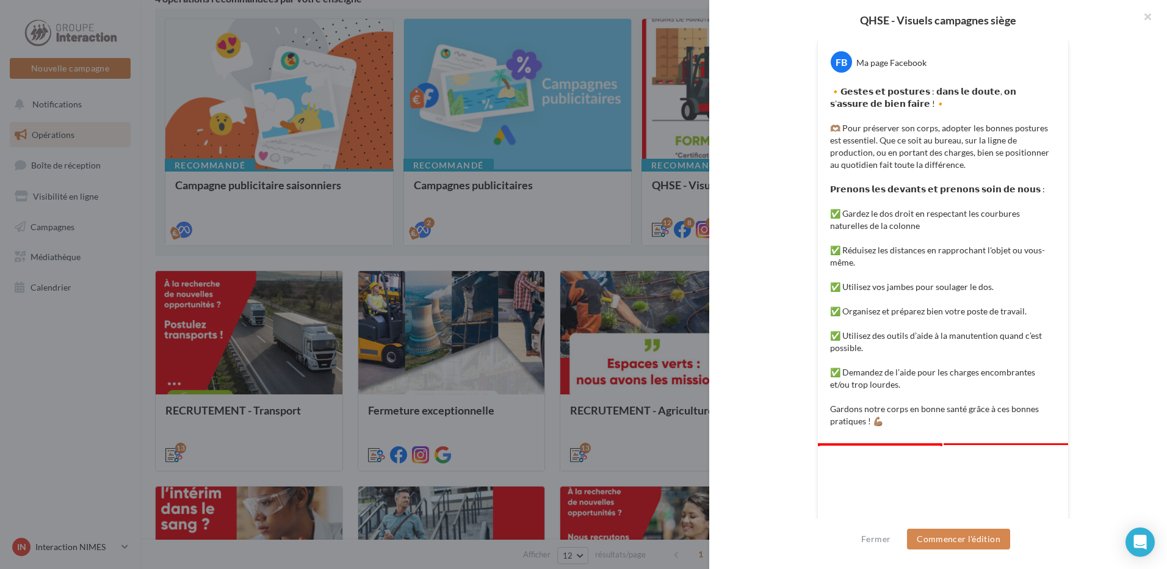
scroll to position [299, 0]
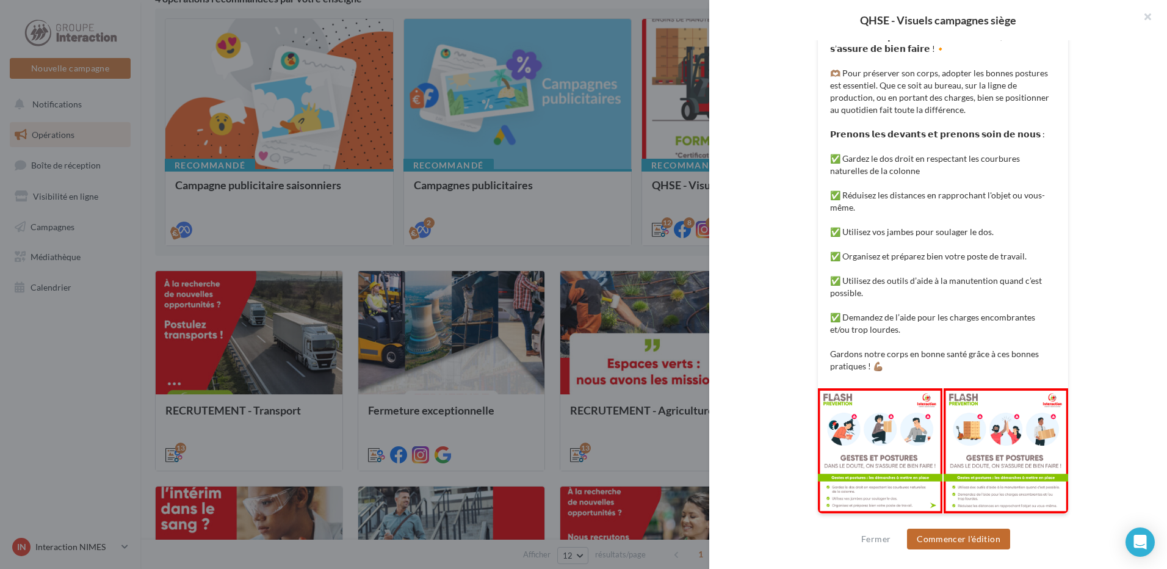
click at [983, 536] on button "Commencer l'édition" at bounding box center [958, 539] width 103 height 21
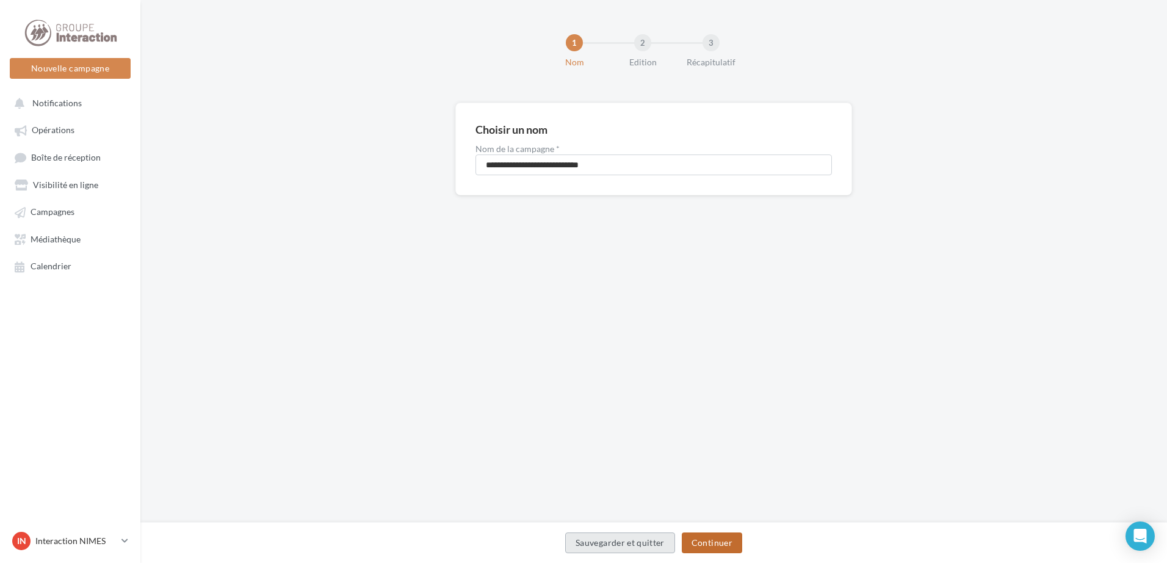
click at [719, 541] on button "Continuer" at bounding box center [712, 542] width 60 height 21
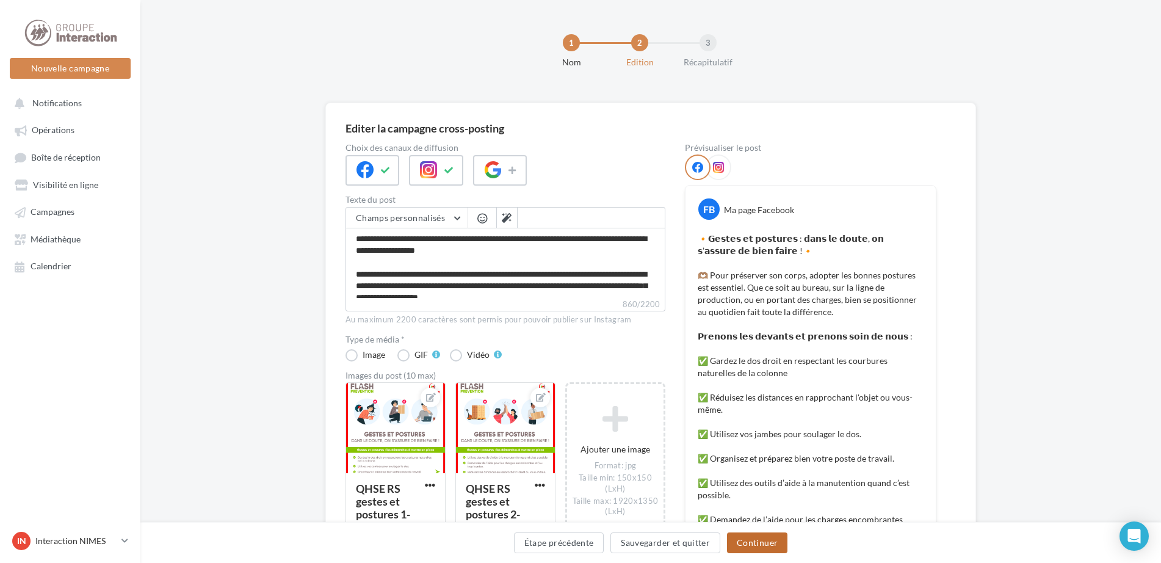
click at [776, 543] on button "Continuer" at bounding box center [757, 542] width 60 height 21
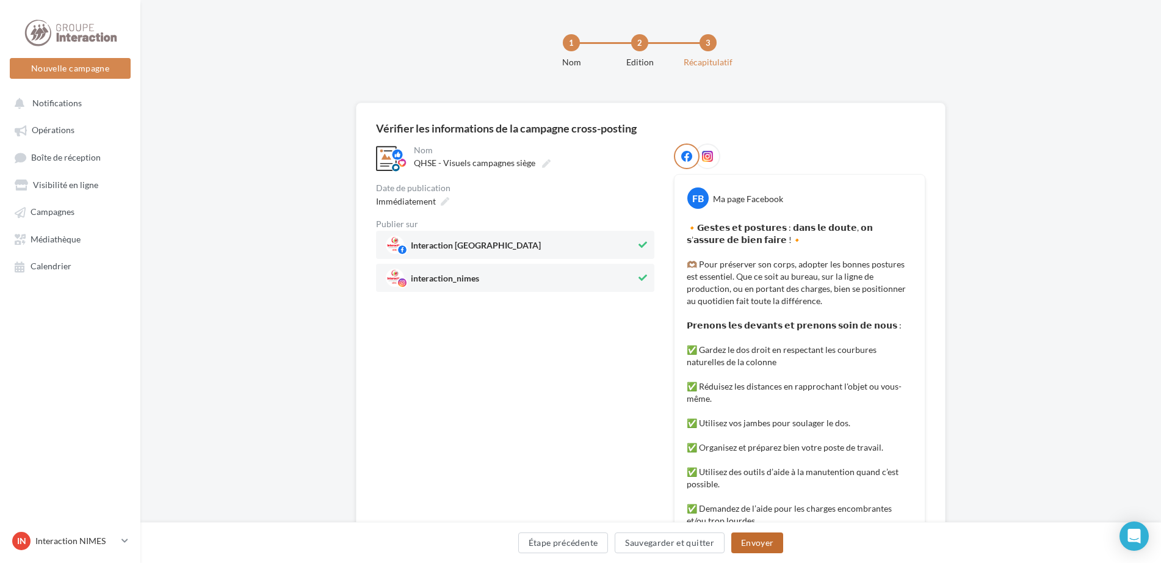
click at [772, 543] on button "Envoyer" at bounding box center [757, 542] width 52 height 21
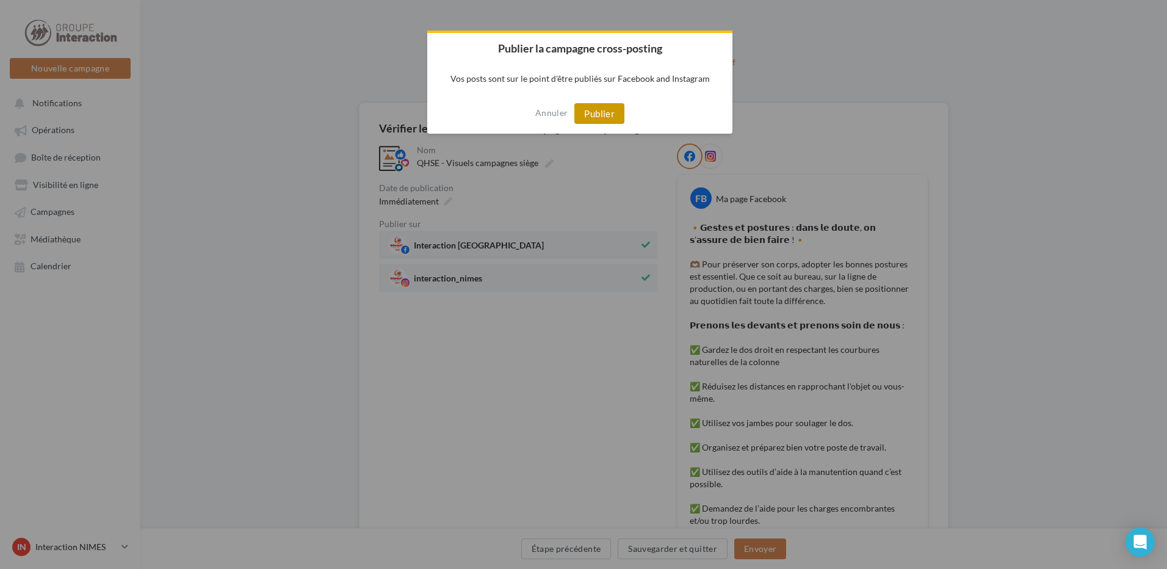
click at [606, 110] on button "Publier" at bounding box center [599, 113] width 50 height 21
